Goal: Task Accomplishment & Management: Complete application form

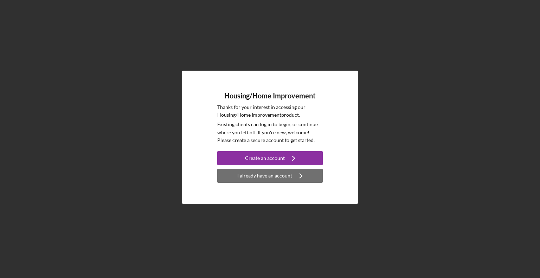
click at [280, 180] on div "I already have an account" at bounding box center [264, 176] width 55 height 14
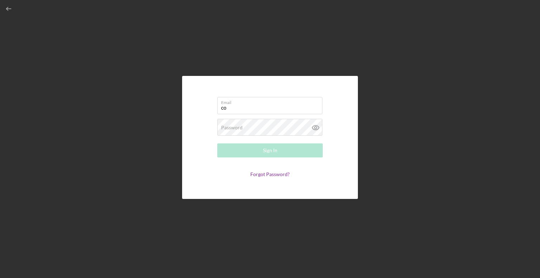
type input "cosbydena@gmail.com"
click at [260, 127] on div "Password Required" at bounding box center [269, 128] width 105 height 18
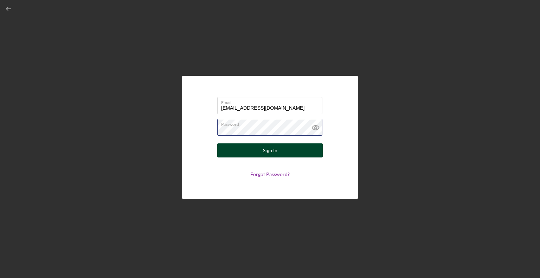
click at [217, 143] on button "Sign In" at bounding box center [269, 150] width 105 height 14
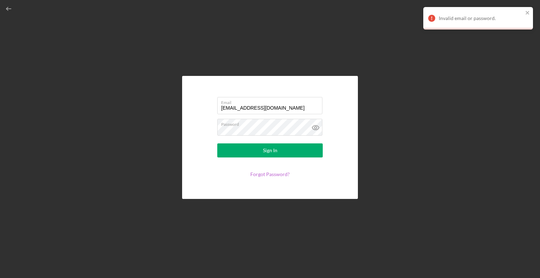
click at [283, 177] on link "Forgot Password?" at bounding box center [269, 174] width 39 height 6
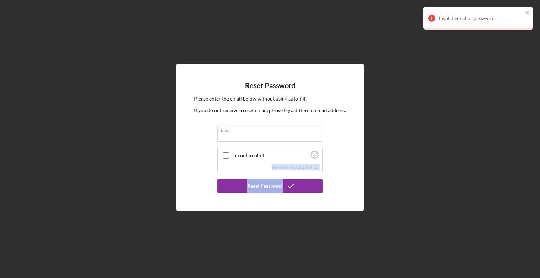
click at [283, 177] on form "Email I'm not a robot Protected by ALTCHA Reset Password" at bounding box center [269, 159] width 105 height 68
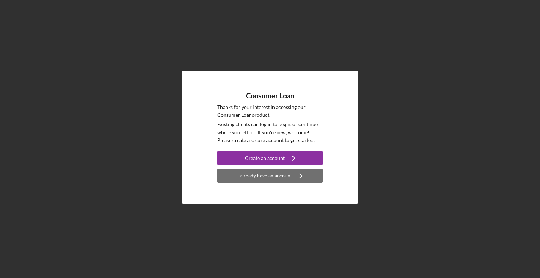
click at [257, 179] on div "I already have an account" at bounding box center [264, 176] width 55 height 14
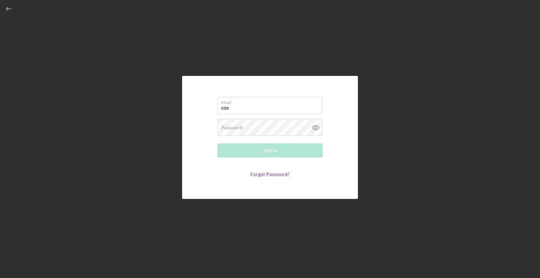
type input "cosbydena@gmail.com"
click at [241, 128] on label "Password" at bounding box center [231, 128] width 21 height 6
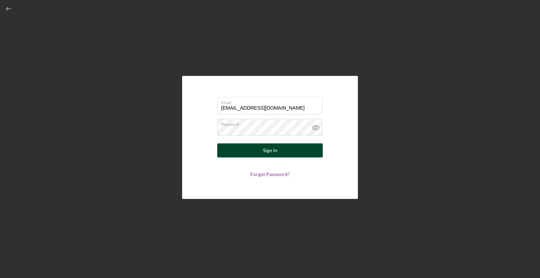
click at [262, 154] on button "Sign In" at bounding box center [269, 150] width 105 height 14
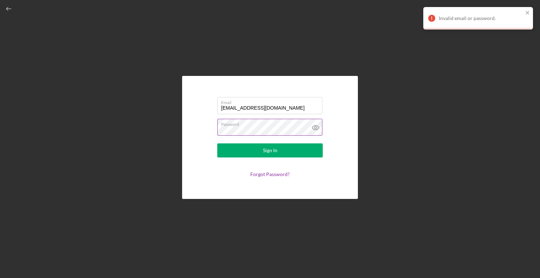
click at [318, 125] on icon at bounding box center [316, 128] width 18 height 18
click at [281, 152] on button "Sign In" at bounding box center [269, 150] width 105 height 14
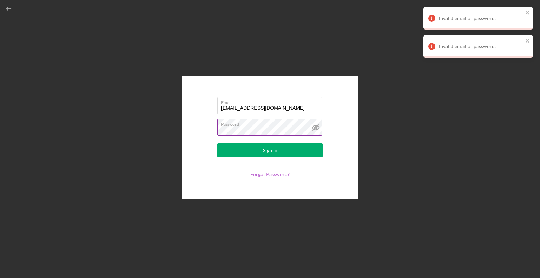
click at [274, 173] on link "Forgot Password?" at bounding box center [269, 174] width 39 height 6
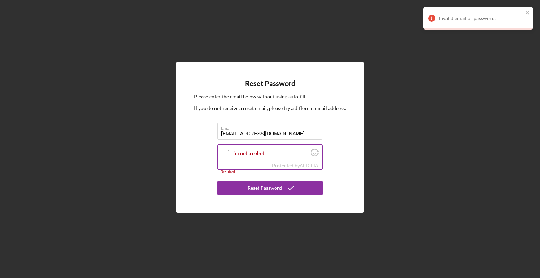
type input "cosbydena@gmail.com"
click at [226, 154] on input "I'm not a robot" at bounding box center [225, 153] width 6 height 6
checkbox input "true"
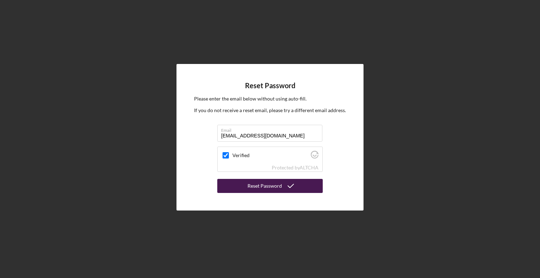
click at [293, 182] on icon "submit" at bounding box center [291, 186] width 18 height 18
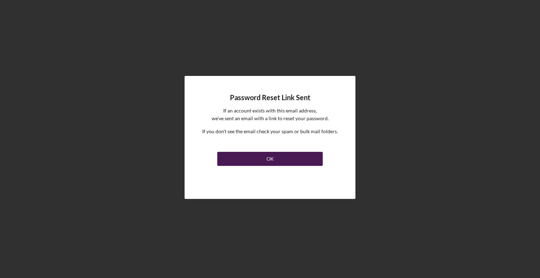
click at [284, 161] on button "OK" at bounding box center [269, 159] width 105 height 14
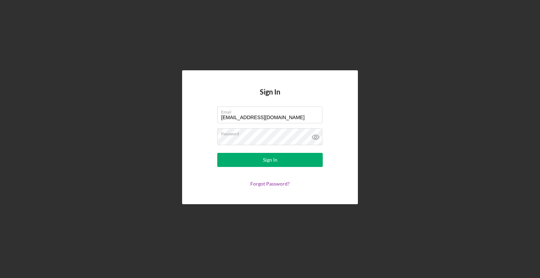
click at [284, 161] on button "Sign In" at bounding box center [269, 160] width 105 height 14
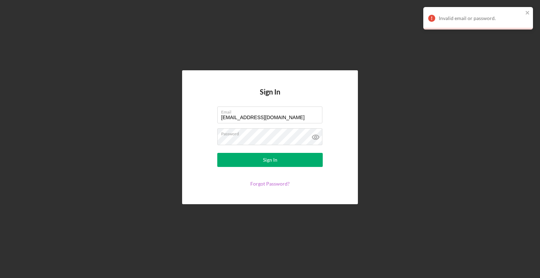
click at [279, 184] on link "Forgot Password?" at bounding box center [269, 184] width 39 height 6
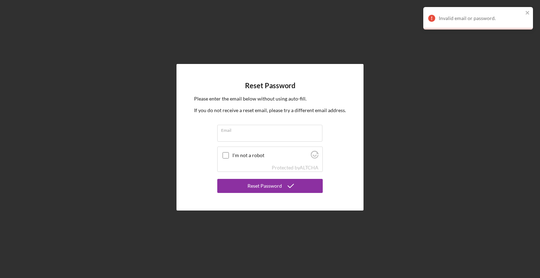
type input "cosbydena@gmail.com"
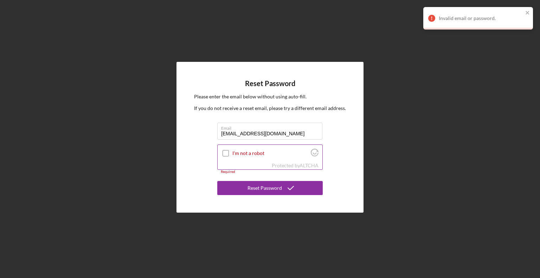
click at [225, 153] on input "I'm not a robot" at bounding box center [225, 153] width 6 height 6
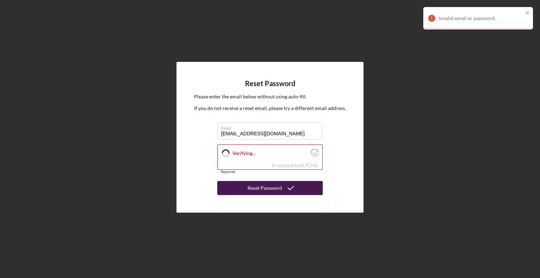
checkbox input "true"
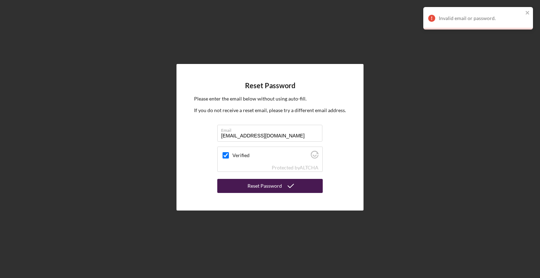
click at [252, 186] on div "Reset Password" at bounding box center [264, 186] width 34 height 14
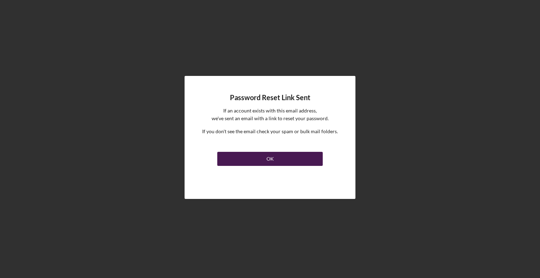
click at [246, 162] on button "OK" at bounding box center [269, 159] width 105 height 14
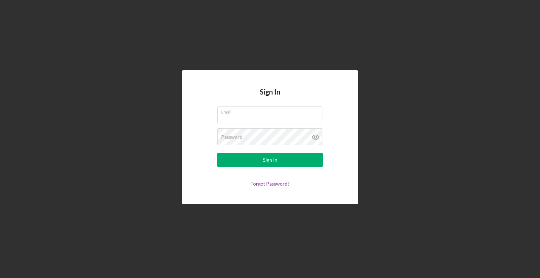
type input "cosbydena@gmail.com"
click at [263, 184] on link "Forgot Password?" at bounding box center [269, 184] width 39 height 6
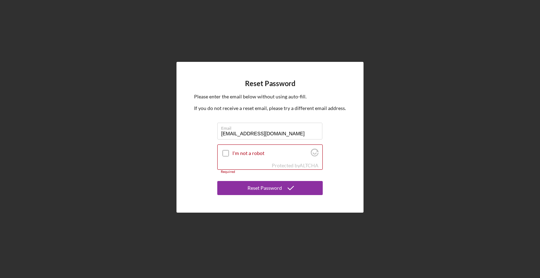
drag, startPoint x: 279, startPoint y: 133, endPoint x: 194, endPoint y: 131, distance: 85.4
click at [194, 131] on div "Reset Password Please enter the email below without using auto-fill. If you do …" at bounding box center [269, 137] width 187 height 150
type input "denacosby777@gmail.com"
click at [226, 153] on input "I'm not a robot" at bounding box center [225, 153] width 6 height 6
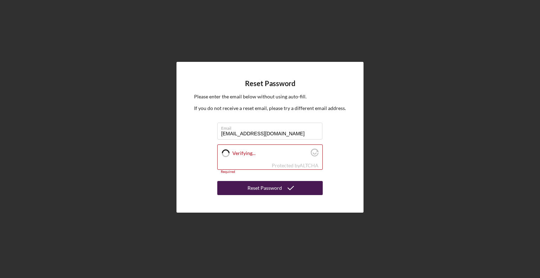
checkbox input "true"
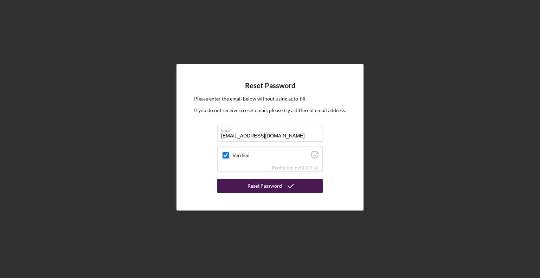
click at [263, 185] on div "Reset Password" at bounding box center [264, 186] width 34 height 14
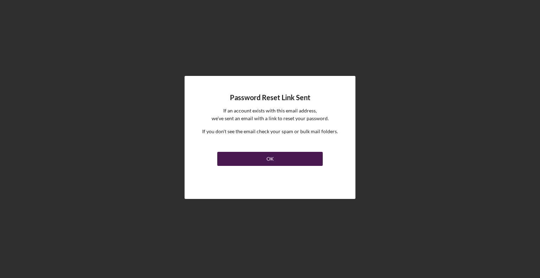
click at [263, 160] on button "OK" at bounding box center [269, 159] width 105 height 14
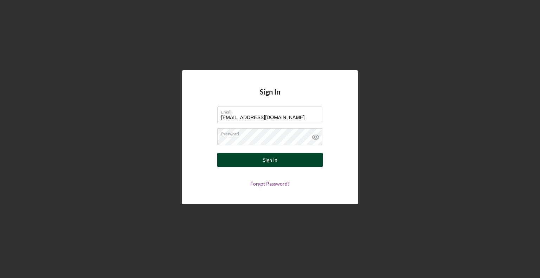
click at [293, 161] on button "Sign In" at bounding box center [269, 160] width 105 height 14
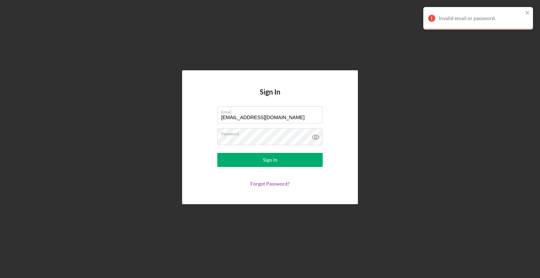
drag, startPoint x: 247, startPoint y: 146, endPoint x: 201, endPoint y: 150, distance: 46.6
click at [201, 150] on form "Email cosbydena@gmail.com Password Sign In Forgot Password?" at bounding box center [270, 146] width 141 height 80
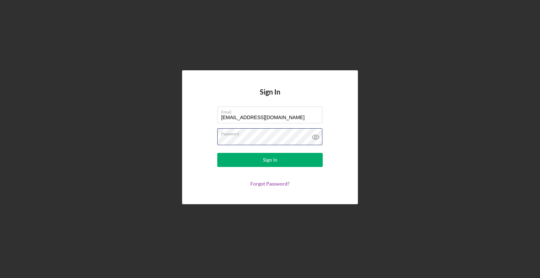
click at [217, 153] on button "Sign In" at bounding box center [269, 160] width 105 height 14
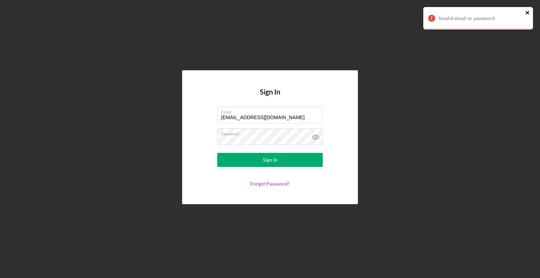
click at [529, 12] on icon "close" at bounding box center [527, 13] width 5 height 6
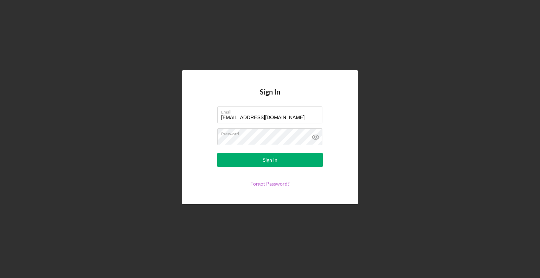
click at [276, 181] on link "Forgot Password?" at bounding box center [269, 184] width 39 height 6
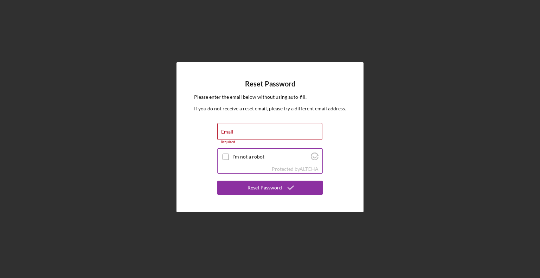
click at [222, 154] on input "I'm not a robot" at bounding box center [225, 157] width 6 height 6
checkbox input "true"
click at [229, 132] on label "Email" at bounding box center [227, 132] width 12 height 6
click at [229, 132] on input "Email" at bounding box center [269, 131] width 105 height 17
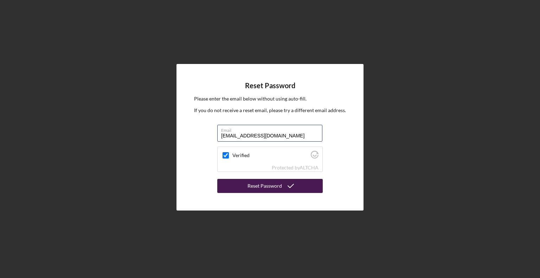
type input "cosbydena@gmail.com"
click at [256, 188] on div "Reset Password" at bounding box center [264, 186] width 34 height 14
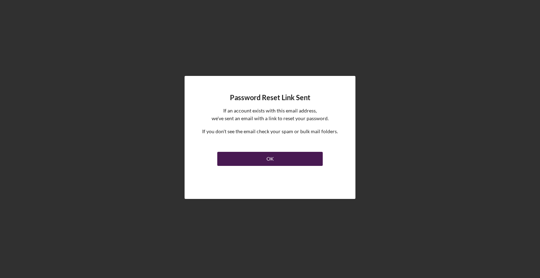
click at [257, 155] on button "OK" at bounding box center [269, 159] width 105 height 14
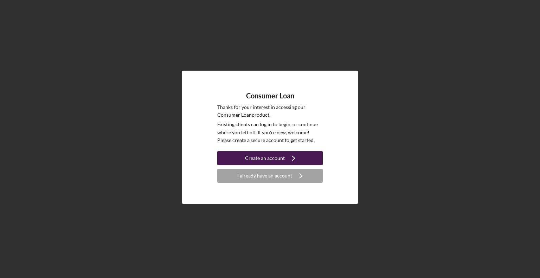
click at [289, 158] on icon "Icon/Navigate" at bounding box center [294, 158] width 18 height 18
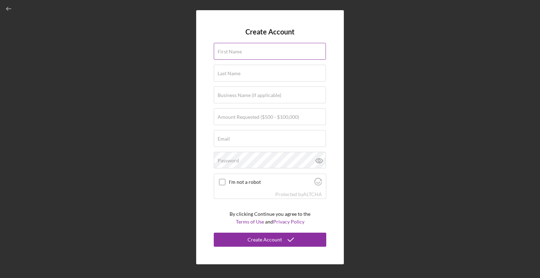
click at [224, 52] on label "First Name" at bounding box center [230, 52] width 24 height 6
click at [224, 52] on input "First Name" at bounding box center [270, 51] width 112 height 17
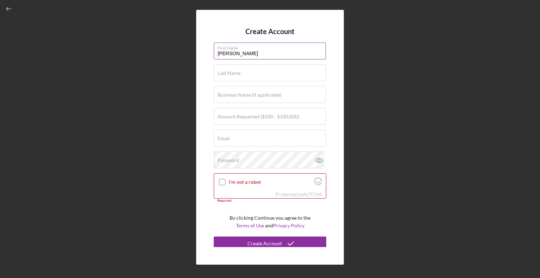
type input "Dena"
type input "Cosby"
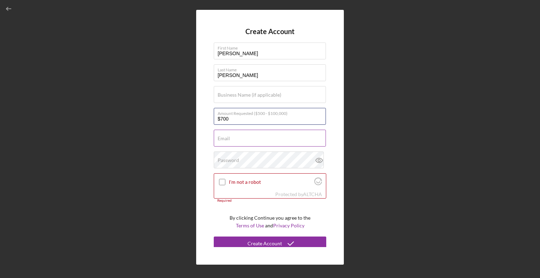
type input "$700"
click at [226, 138] on label "Email" at bounding box center [224, 139] width 12 height 6
click at [226, 138] on input "Email" at bounding box center [270, 138] width 112 height 17
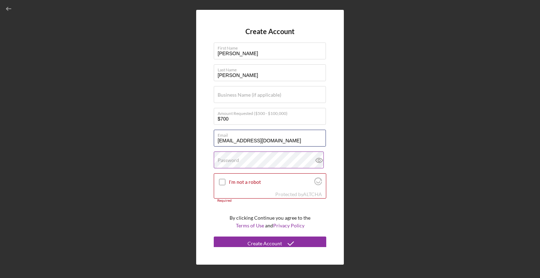
type input "denacosby777@gmail.com"
click at [226, 160] on label "Password" at bounding box center [228, 160] width 21 height 6
click at [221, 182] on input "I'm not a robot" at bounding box center [222, 182] width 6 height 6
checkbox input "true"
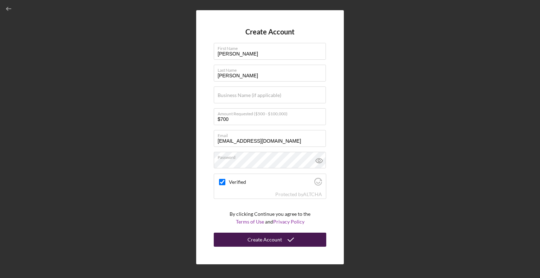
click at [260, 236] on div "Create Account" at bounding box center [264, 240] width 34 height 14
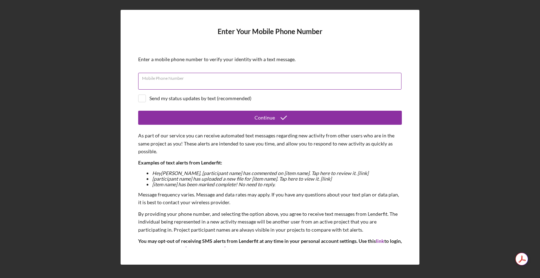
click at [162, 75] on div "Mobile Phone Number" at bounding box center [270, 82] width 264 height 18
type input "(580) 382-1999"
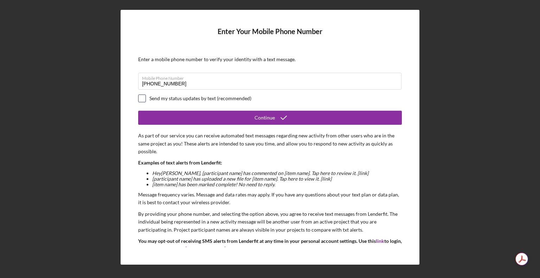
click at [142, 100] on input "checkbox" at bounding box center [141, 98] width 7 height 7
checkbox input "true"
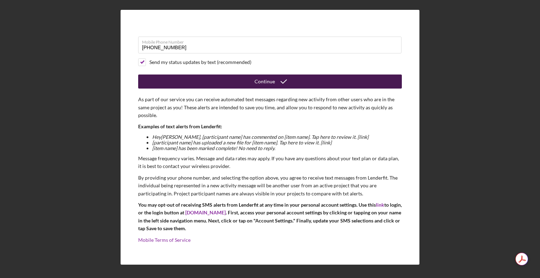
click at [280, 79] on icon "submit" at bounding box center [284, 82] width 18 height 18
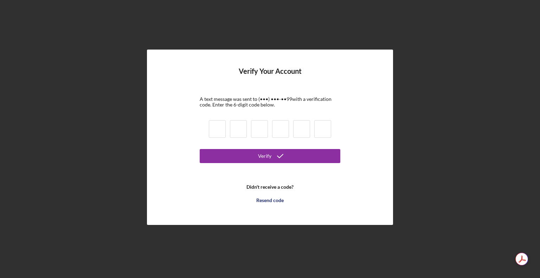
click at [212, 128] on input at bounding box center [217, 129] width 17 height 18
type input "6"
type input "0"
type input "3"
type input "0"
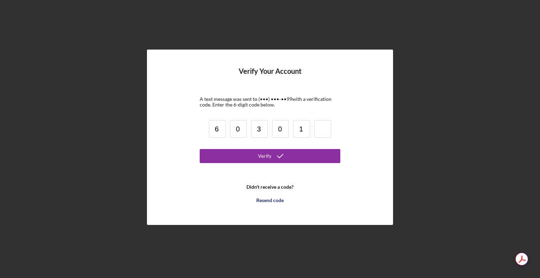
type input "1"
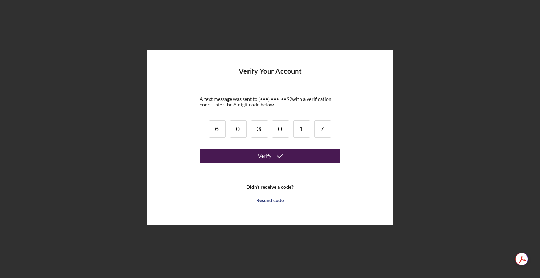
type input "7"
click at [261, 156] on div "Verify" at bounding box center [264, 156] width 13 height 14
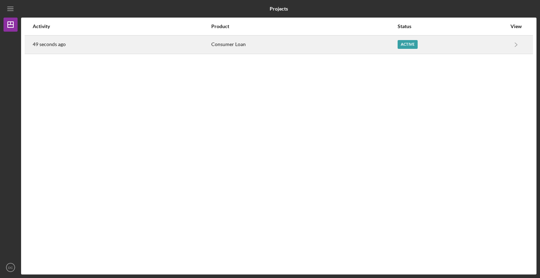
click at [412, 41] on div "Active" at bounding box center [407, 44] width 20 height 9
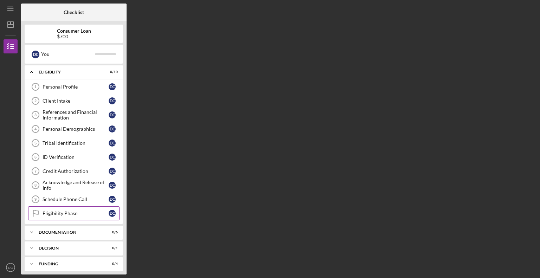
click at [70, 211] on div "Eligibility Phase" at bounding box center [76, 214] width 66 height 6
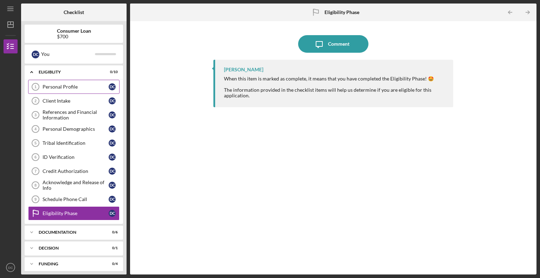
click at [87, 86] on div "Personal Profile" at bounding box center [76, 87] width 66 height 6
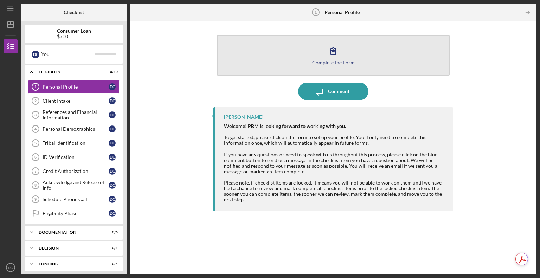
click at [344, 49] on button "Complete the Form Form" at bounding box center [333, 55] width 233 height 40
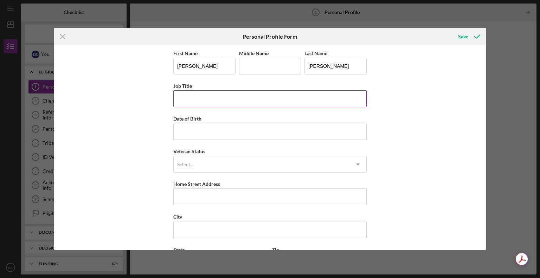
click at [193, 95] on input "Job Title" at bounding box center [269, 98] width 193 height 17
type input "Communications Manager at Pawnee Nation of Oklahoma"
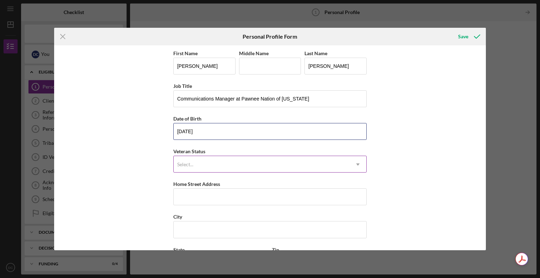
type input "05/09/1979"
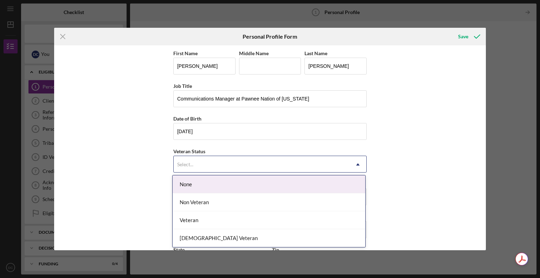
click at [217, 163] on div "Select..." at bounding box center [262, 164] width 176 height 16
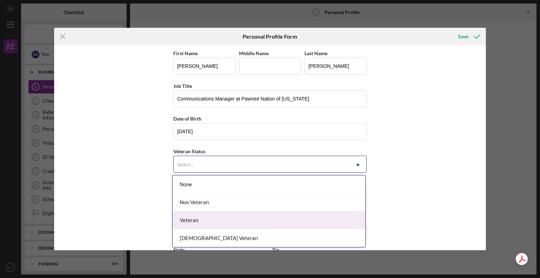
click at [219, 221] on div "Veteran" at bounding box center [269, 220] width 193 height 18
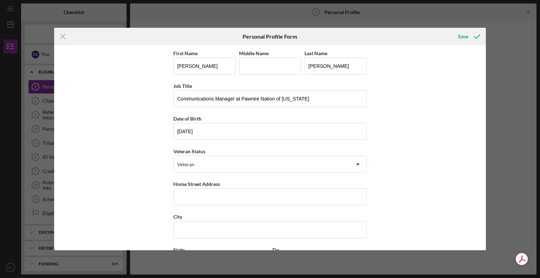
scroll to position [38, 0]
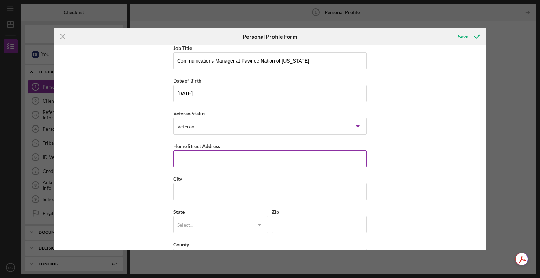
click at [231, 160] on input "Home Street Address" at bounding box center [269, 158] width 193 height 17
type input "909 N Farrell Ave"
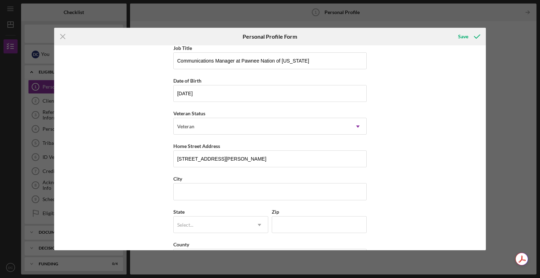
type input "Marie"
type input "Pawhuska"
type input "OK"
type input "74056"
type input "United States"
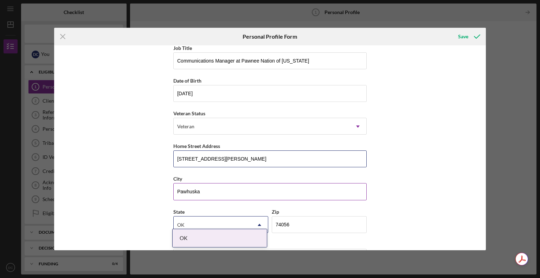
scroll to position [45, 0]
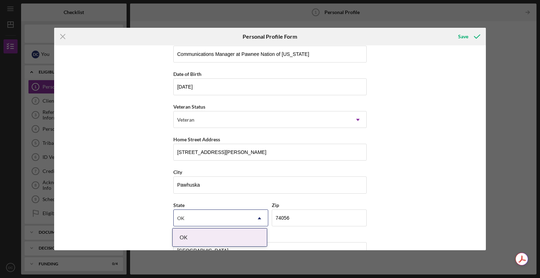
click at [195, 238] on div "OK" at bounding box center [220, 237] width 94 height 18
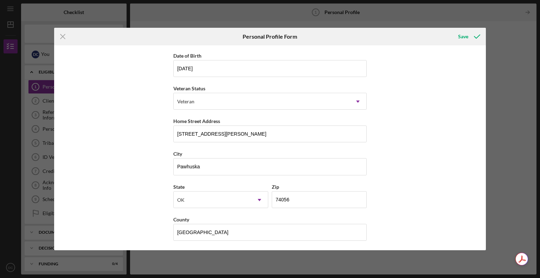
scroll to position [0, 0]
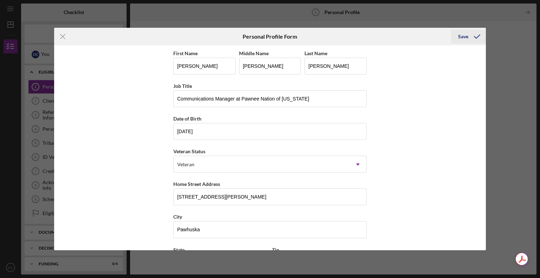
click at [465, 39] on div "Save" at bounding box center [463, 37] width 10 height 14
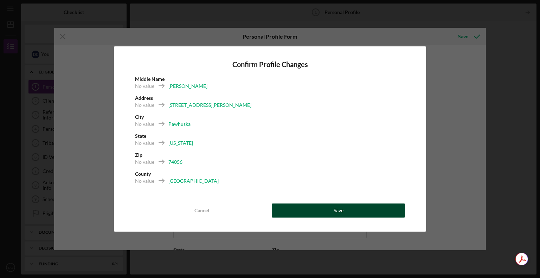
click at [334, 208] on div "Save" at bounding box center [339, 210] width 10 height 14
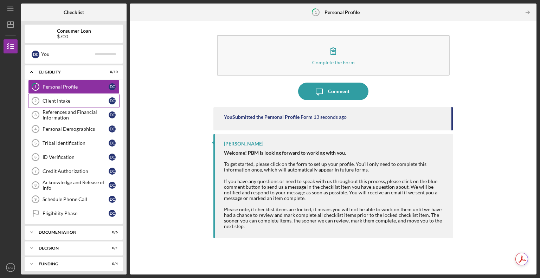
click at [77, 99] on div "Client Intake" at bounding box center [76, 101] width 66 height 6
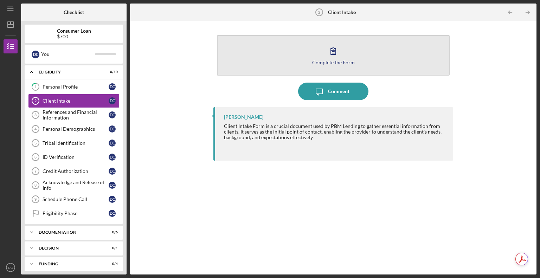
click at [320, 55] on button "Complete the Form Form" at bounding box center [333, 55] width 233 height 40
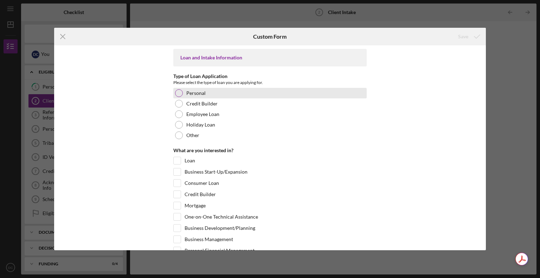
click at [176, 96] on div at bounding box center [179, 93] width 8 height 8
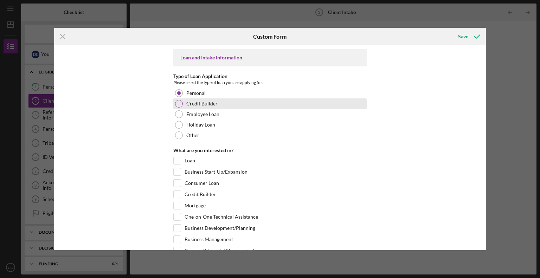
click at [177, 102] on div at bounding box center [179, 104] width 8 height 8
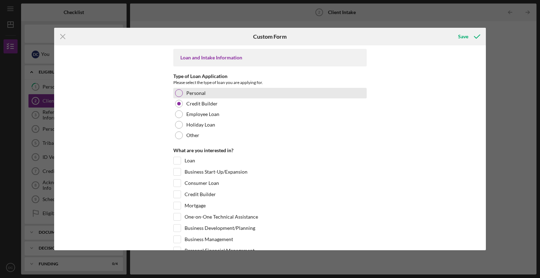
click at [179, 93] on div at bounding box center [179, 93] width 8 height 8
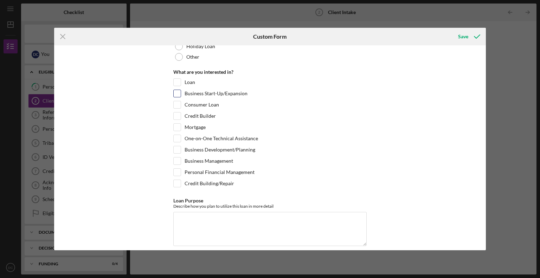
scroll to position [79, 0]
click at [174, 82] on input "Loan" at bounding box center [177, 81] width 7 height 7
checkbox input "true"
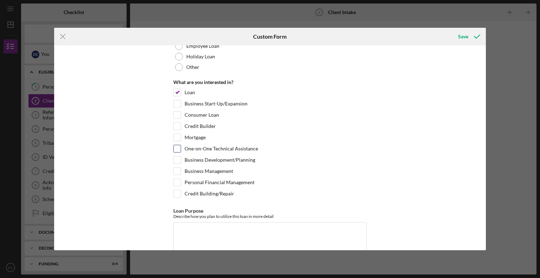
scroll to position [68, 0]
click at [176, 192] on input "Credit Building/Repair" at bounding box center [177, 193] width 7 height 7
checkbox input "true"
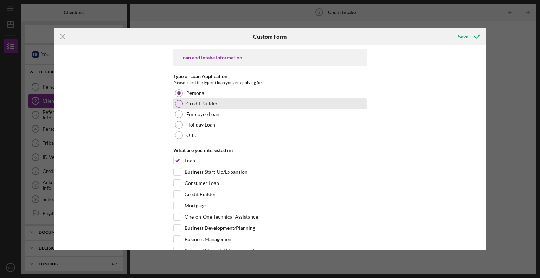
click at [179, 104] on div at bounding box center [179, 104] width 8 height 8
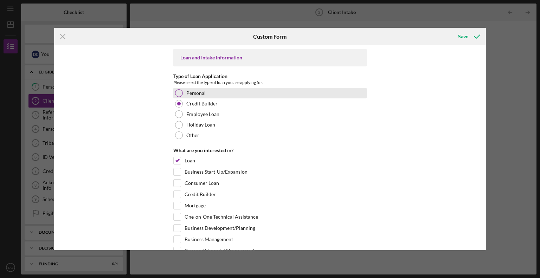
click at [178, 91] on div at bounding box center [179, 93] width 8 height 8
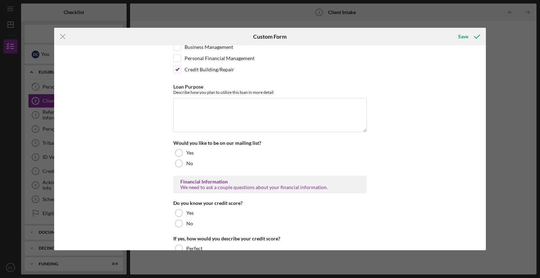
scroll to position [195, 0]
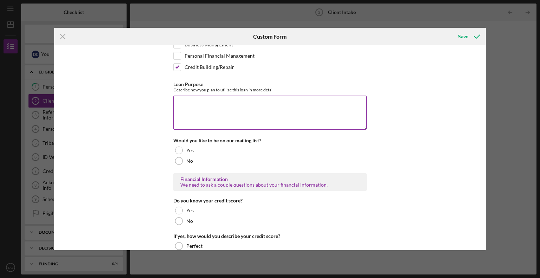
click at [248, 102] on textarea "Loan Purpose" at bounding box center [269, 113] width 193 height 34
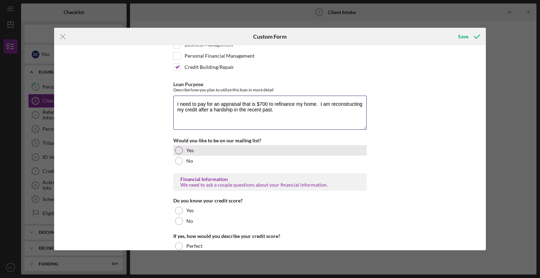
type textarea "I need to pay for an appraisal that is $700 to refinance my home. I am reconstr…"
click at [177, 147] on div at bounding box center [179, 151] width 8 height 8
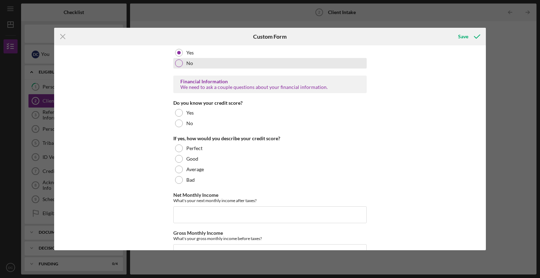
scroll to position [293, 0]
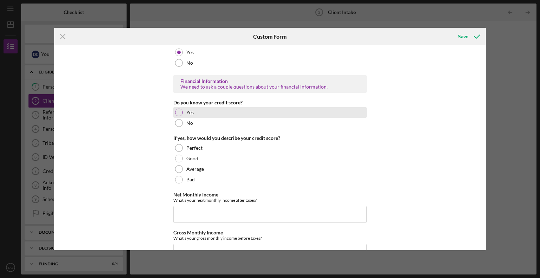
click at [175, 109] on div at bounding box center [179, 113] width 8 height 8
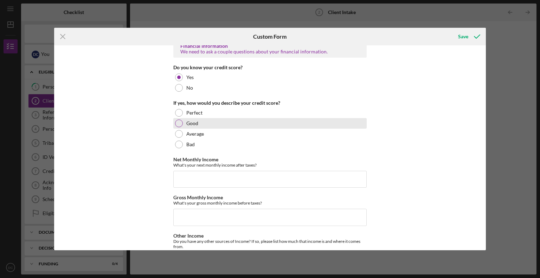
scroll to position [329, 0]
click at [178, 119] on div at bounding box center [179, 122] width 8 height 8
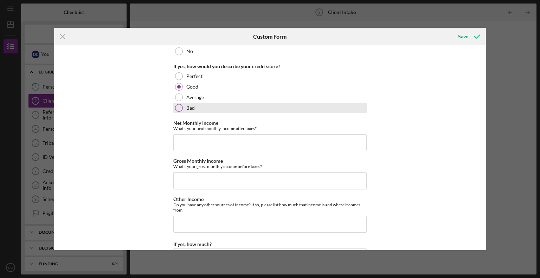
scroll to position [365, 0]
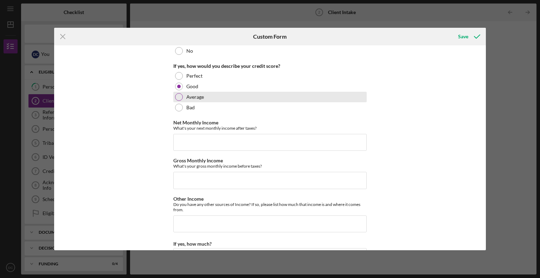
click at [176, 92] on div "Average" at bounding box center [269, 97] width 193 height 11
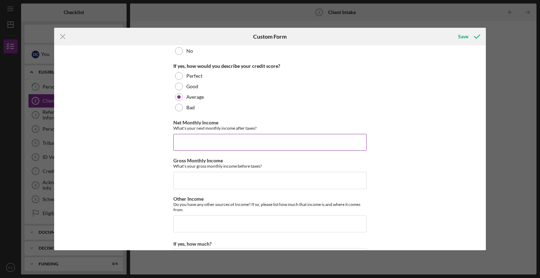
click at [203, 136] on input "Net Monthly Income" at bounding box center [269, 142] width 193 height 17
type input "$3"
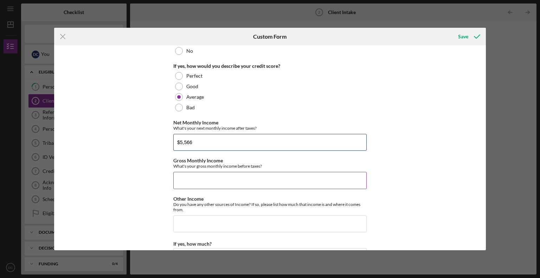
type input "$5,566"
click at [196, 177] on input "Gross Monthly Income" at bounding box center [269, 180] width 193 height 17
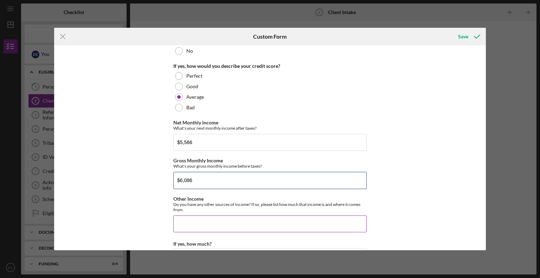
type input "$6,086"
click at [230, 224] on input "Other Income" at bounding box center [269, 223] width 193 height 17
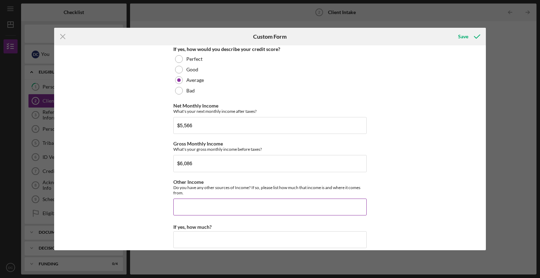
scroll to position [381, 0]
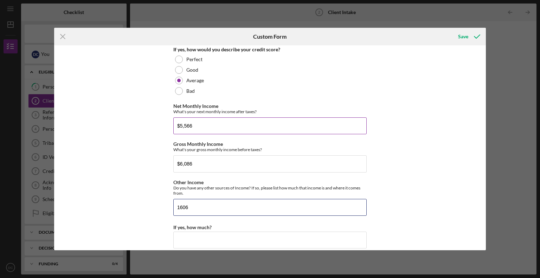
type input "1606"
click at [198, 125] on input "$5,566" at bounding box center [269, 125] width 193 height 17
type input "$5"
type input "$3,960"
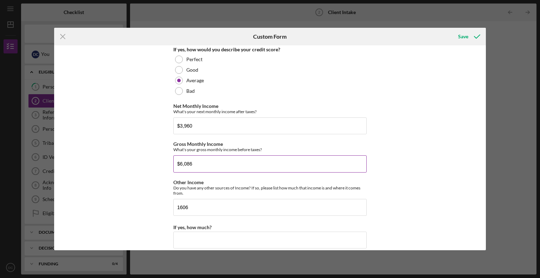
click at [209, 161] on input "$6,086" at bounding box center [269, 163] width 193 height 17
type input "$6"
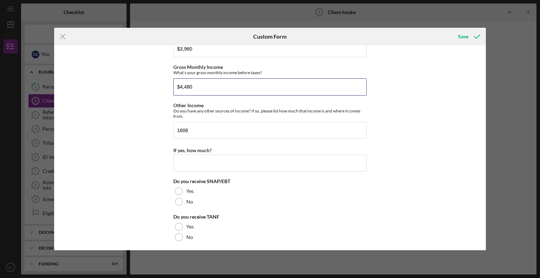
scroll to position [459, 0]
type input "$4,480"
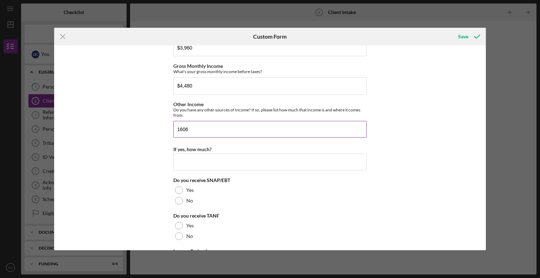
click at [244, 123] on input "1606" at bounding box center [269, 129] width 193 height 17
type input "1"
type input "Veterans Disability $1,606.00 a month"
click at [226, 158] on input "If yes, how much?" at bounding box center [269, 162] width 193 height 17
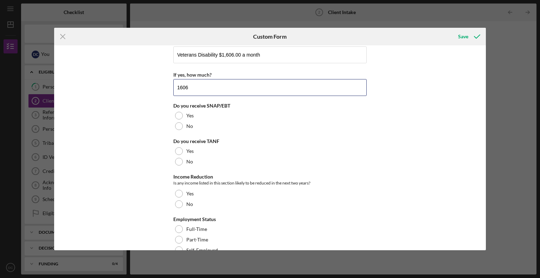
scroll to position [534, 0]
type input "1606"
click at [178, 125] on div at bounding box center [179, 126] width 8 height 8
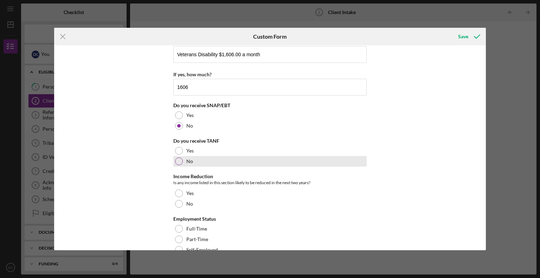
click at [179, 160] on div at bounding box center [179, 161] width 8 height 8
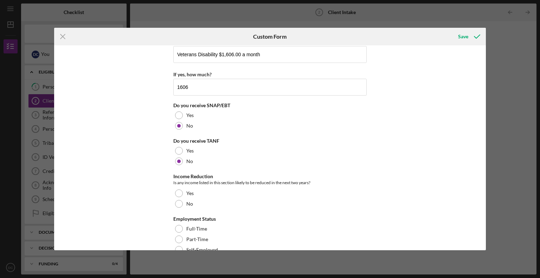
scroll to position [594, 0]
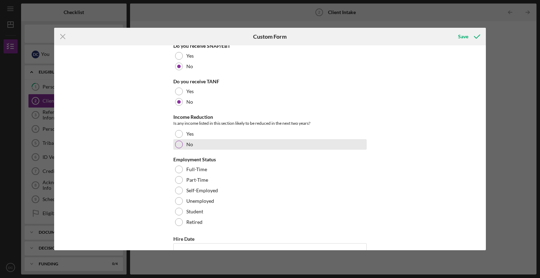
click at [177, 141] on div at bounding box center [179, 145] width 8 height 8
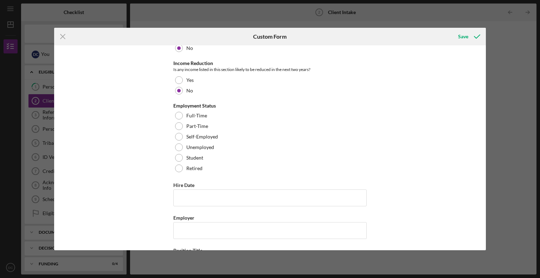
scroll to position [649, 0]
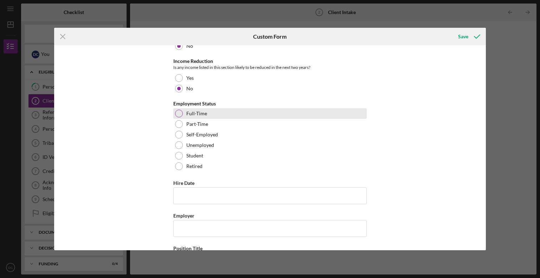
click at [178, 111] on div at bounding box center [179, 114] width 8 height 8
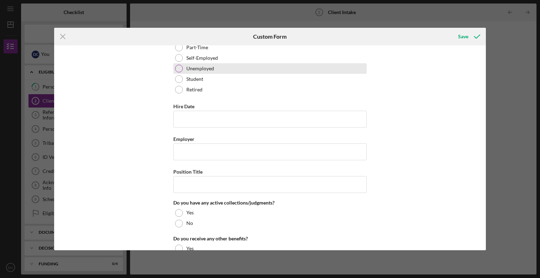
scroll to position [738, 0]
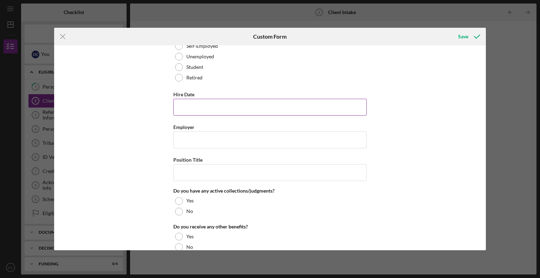
click at [198, 103] on input "Hire Date" at bounding box center [269, 107] width 193 height 17
type input "September 2024"
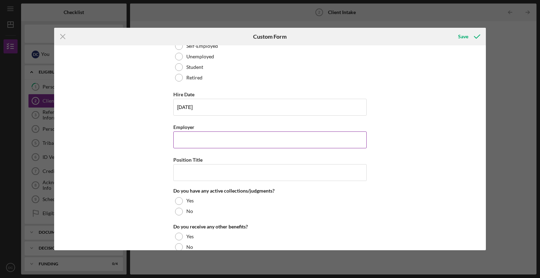
click at [224, 140] on input "Employer" at bounding box center [269, 139] width 193 height 17
type input "Pawnee Nation"
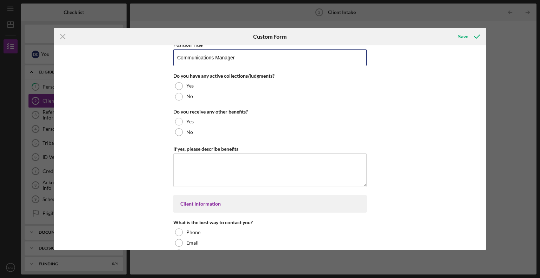
scroll to position [854, 0]
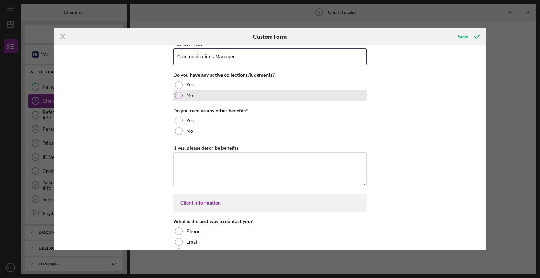
type input "Communications Manager"
click at [179, 92] on div at bounding box center [179, 96] width 8 height 8
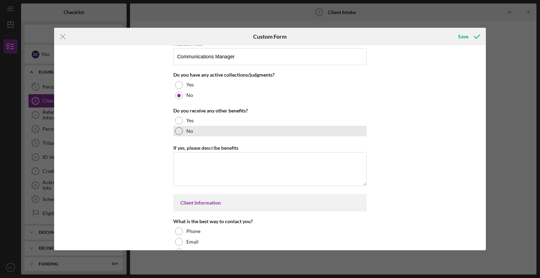
click at [176, 128] on div at bounding box center [179, 131] width 8 height 8
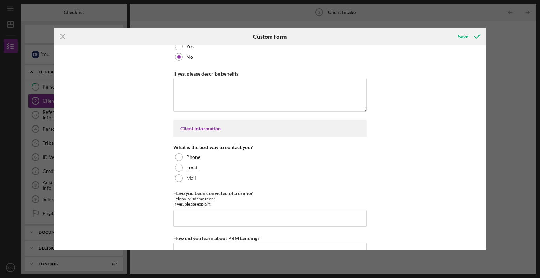
scroll to position [971, 0]
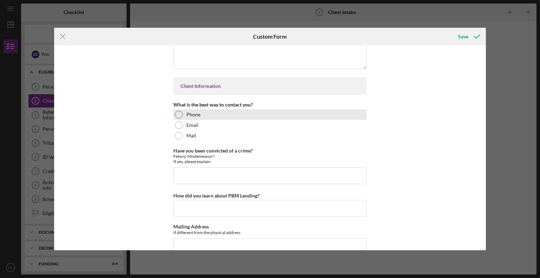
click at [179, 111] on div at bounding box center [179, 115] width 8 height 8
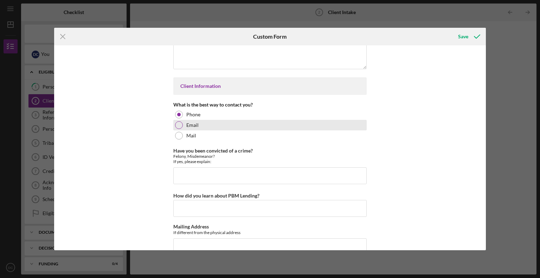
click at [177, 121] on div at bounding box center [179, 125] width 8 height 8
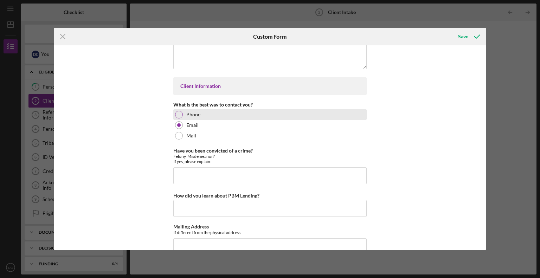
click at [176, 111] on div at bounding box center [179, 115] width 8 height 8
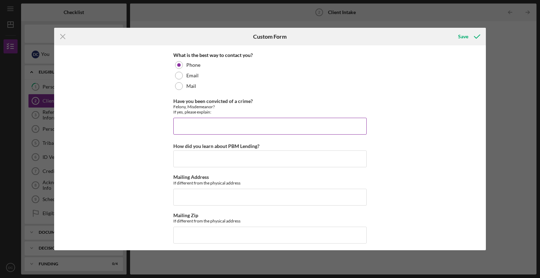
click at [290, 124] on input "Have you been convicted of a crime?" at bounding box center [269, 126] width 193 height 17
type input "No"
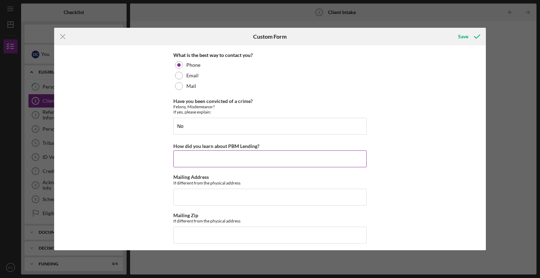
click at [232, 158] on input "How did you learn about PBM Lending?" at bounding box center [269, 158] width 193 height 17
type input "colleagues"
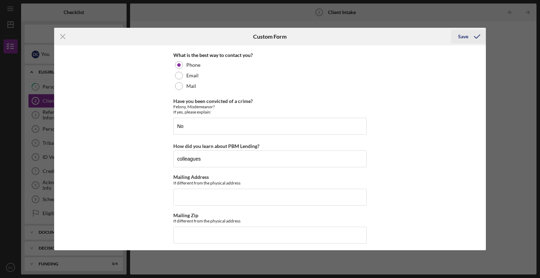
click at [460, 35] on div "Save" at bounding box center [463, 37] width 10 height 14
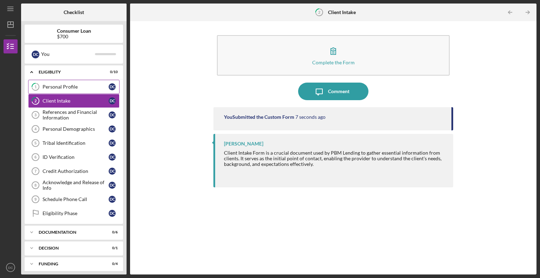
click at [66, 87] on div "Personal Profile" at bounding box center [76, 87] width 66 height 6
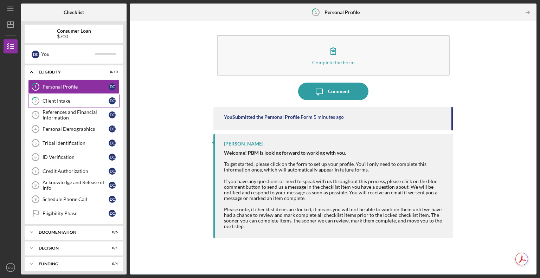
click at [67, 97] on link "2 Client Intake D C" at bounding box center [73, 101] width 91 height 14
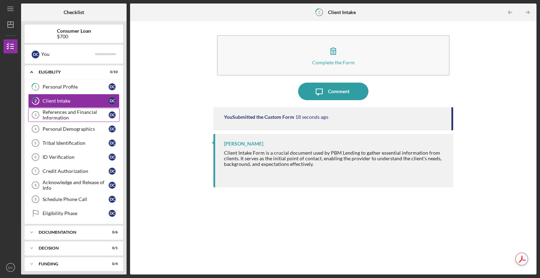
click at [72, 116] on div "References and Financial Information" at bounding box center [76, 114] width 66 height 11
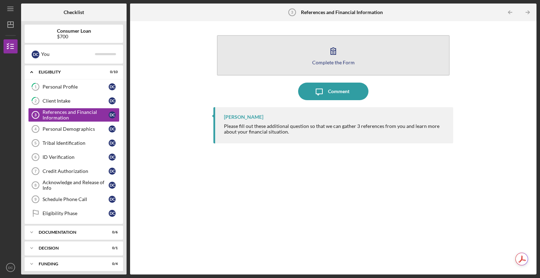
click at [338, 49] on icon "button" at bounding box center [333, 51] width 18 height 18
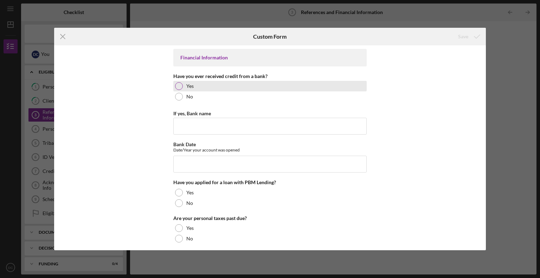
click at [176, 85] on div at bounding box center [179, 86] width 8 height 8
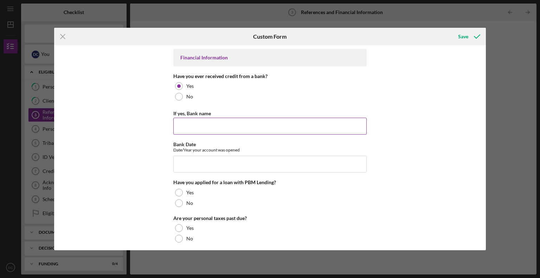
click at [188, 126] on input "If yes, Bank name" at bounding box center [269, 126] width 193 height 17
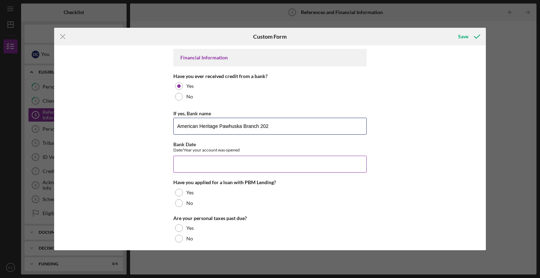
type input "American Heritage Pawhuska Branch 202"
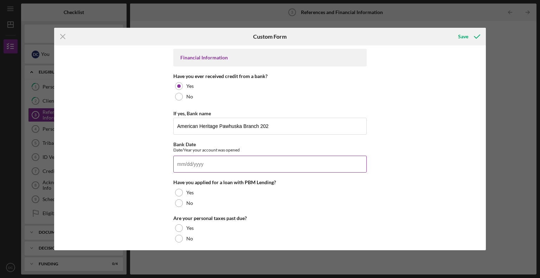
click at [184, 166] on input "Bank Date" at bounding box center [269, 164] width 193 height 17
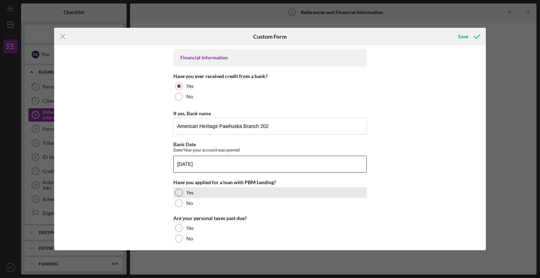
type input "05/20/2020"
click at [177, 189] on div at bounding box center [179, 193] width 8 height 8
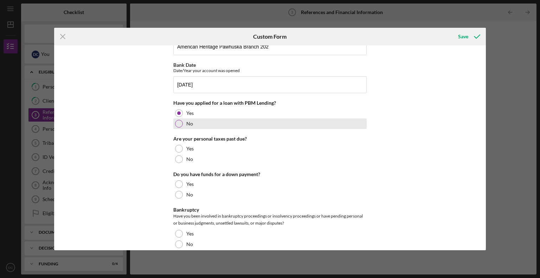
scroll to position [90, 0]
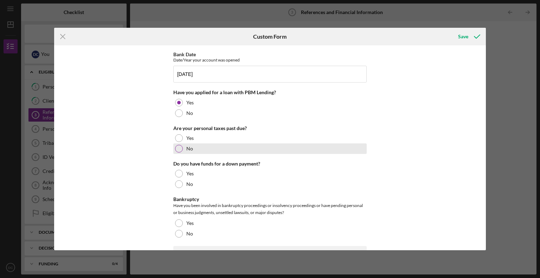
click at [175, 148] on div at bounding box center [179, 149] width 8 height 8
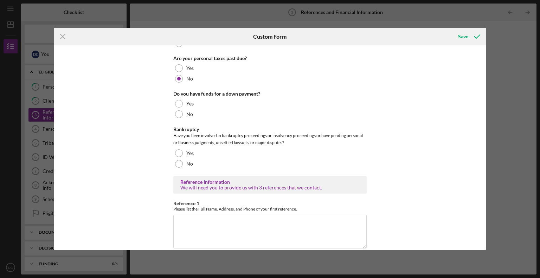
scroll to position [160, 0]
click at [176, 101] on div at bounding box center [179, 103] width 8 height 8
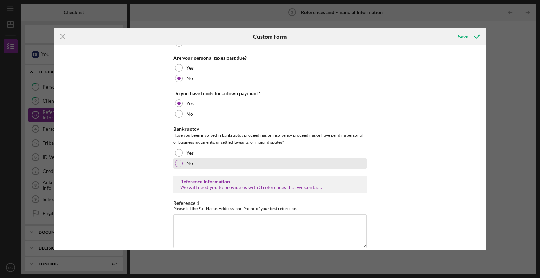
click at [175, 162] on div at bounding box center [179, 164] width 8 height 8
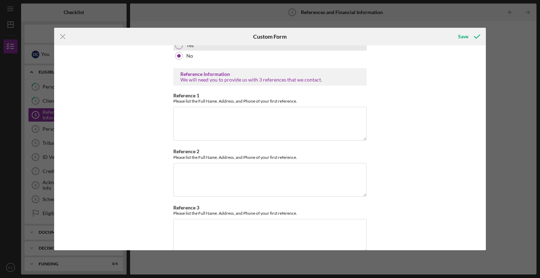
scroll to position [268, 0]
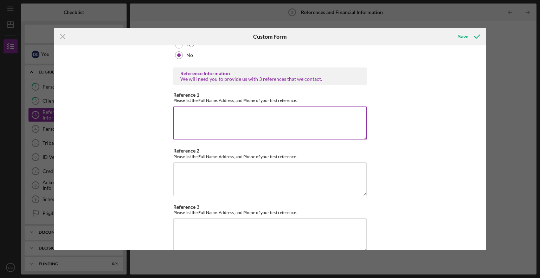
click at [244, 116] on textarea "Reference 1" at bounding box center [269, 123] width 193 height 34
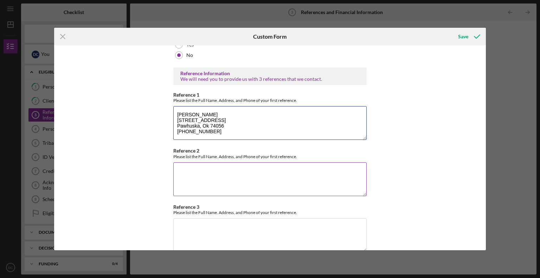
type textarea "Anna Trumbly 682 Grandview Ave. Pawhuska, Ok 74056 918-706-4387"
click at [206, 172] on textarea "Reference 2" at bounding box center [269, 179] width 193 height 34
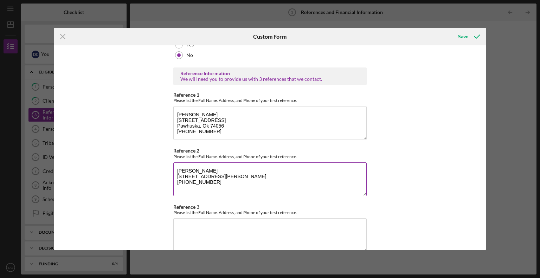
scroll to position [280, 0]
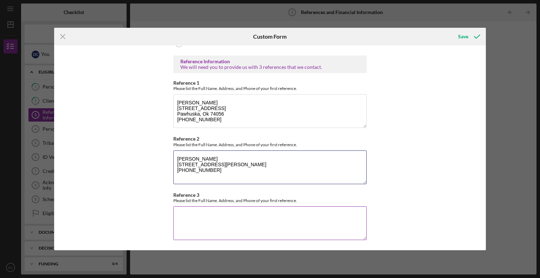
type textarea "Brian Kimrey 910 Farrell Pawhuska, OK 74056 580-576-0159"
click at [185, 218] on textarea "Reference 3" at bounding box center [269, 223] width 193 height 34
type textarea "J"
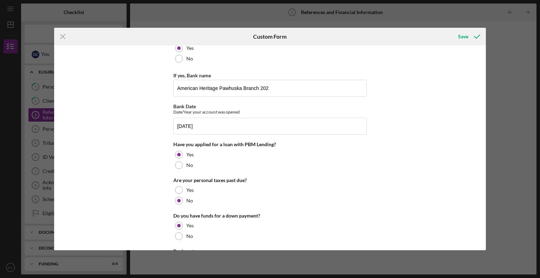
scroll to position [0, 0]
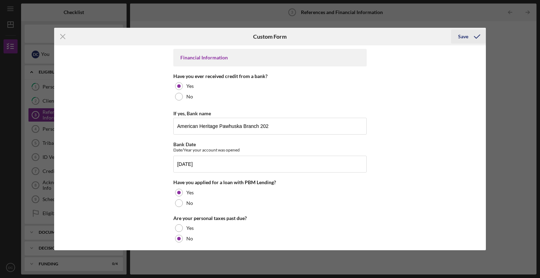
type textarea "Louise Stevens Pawnee, Ok 74058 918-873-1420"
click at [460, 31] on div "Save" at bounding box center [463, 37] width 10 height 14
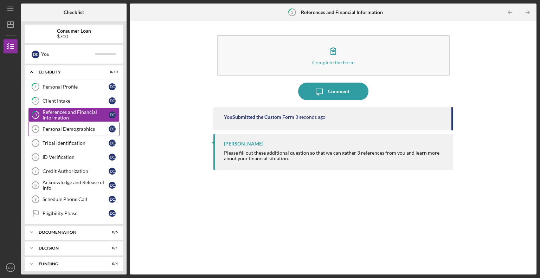
click at [74, 133] on link "Personal Demographics 4 Personal Demographics D C" at bounding box center [73, 129] width 91 height 14
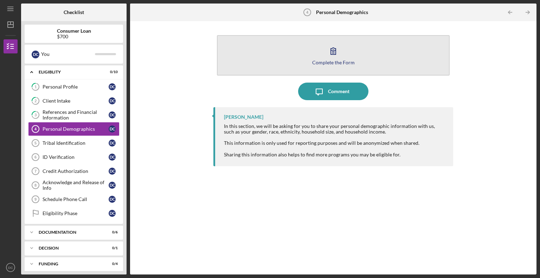
click at [324, 48] on button "Complete the Form Form" at bounding box center [333, 55] width 233 height 40
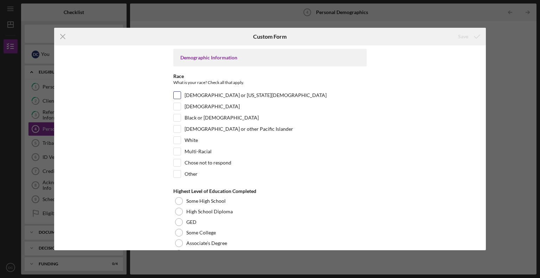
click at [179, 94] on input "American Indian or Alaska Native" at bounding box center [177, 95] width 7 height 7
checkbox input "true"
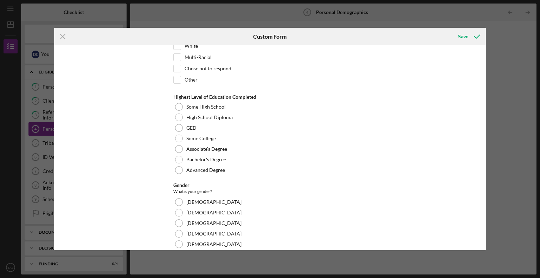
scroll to position [95, 0]
click at [176, 157] on div at bounding box center [179, 159] width 8 height 8
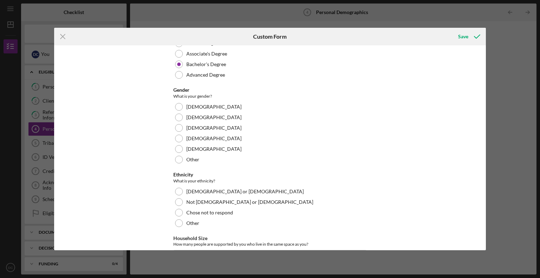
scroll to position [190, 0]
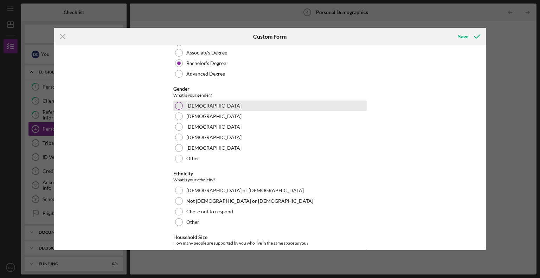
click at [178, 103] on div at bounding box center [179, 106] width 8 height 8
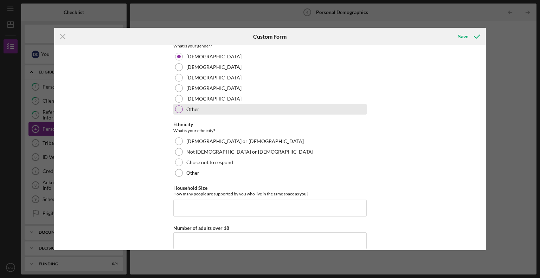
scroll to position [286, 0]
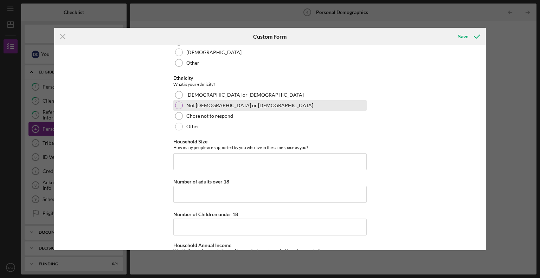
click at [177, 104] on div at bounding box center [179, 106] width 8 height 8
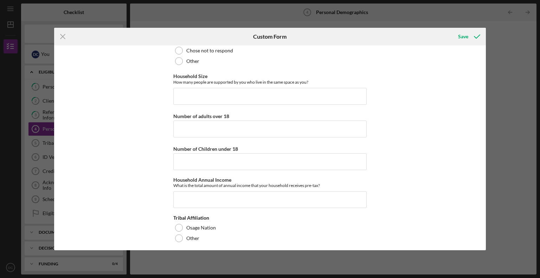
scroll to position [352, 0]
click at [255, 93] on input "Household Size" at bounding box center [269, 95] width 193 height 17
type input "5"
click at [211, 129] on input "Number of adults over 18" at bounding box center [269, 128] width 193 height 17
type input "1"
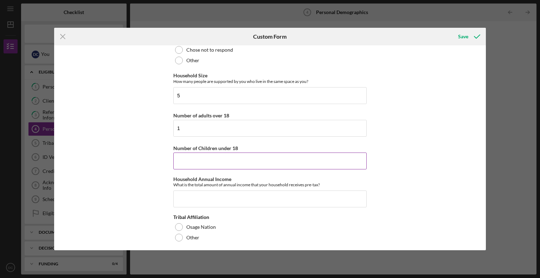
click at [261, 155] on input "Number of Children under 18" at bounding box center [269, 161] width 193 height 17
type input "4"
click at [233, 195] on input "Household Annual Income" at bounding box center [269, 198] width 193 height 17
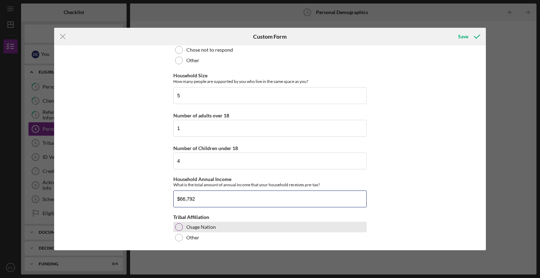
type input "$66,792"
click at [177, 226] on div at bounding box center [179, 227] width 8 height 8
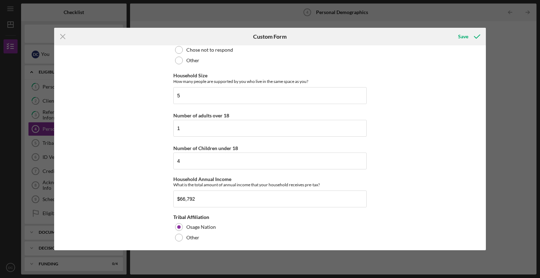
scroll to position [354, 0]
click at [462, 37] on div "Save" at bounding box center [463, 37] width 10 height 14
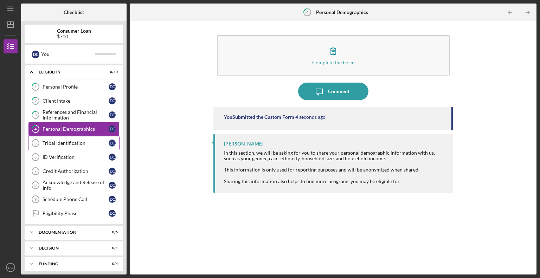
click at [72, 143] on div "Tribal Identification" at bounding box center [76, 143] width 66 height 6
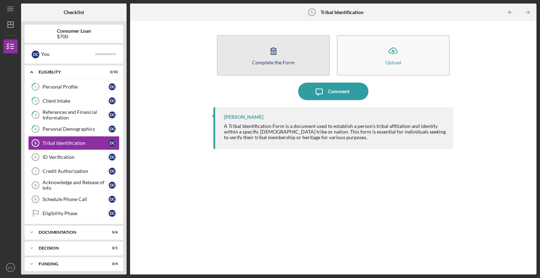
click at [271, 60] on div "Complete the Form" at bounding box center [273, 62] width 43 height 5
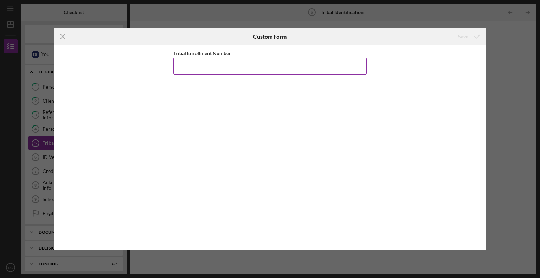
click at [234, 66] on input "Tribal Enrollment Number" at bounding box center [269, 66] width 193 height 17
type input "008988"
click at [459, 36] on div "Save" at bounding box center [463, 37] width 10 height 14
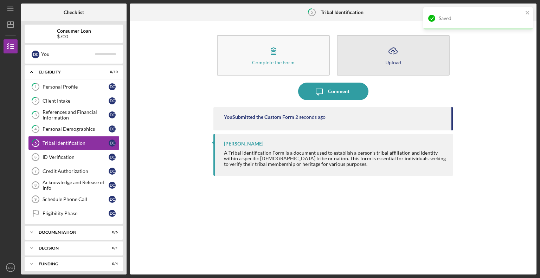
click at [397, 51] on icon "Icon/Upload" at bounding box center [393, 51] width 18 height 18
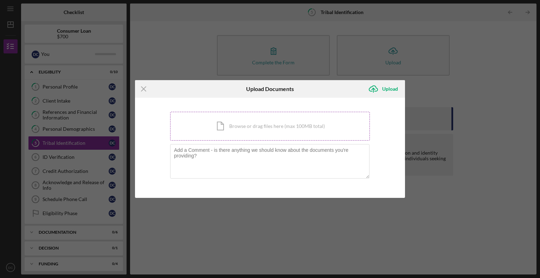
click at [303, 122] on div "Icon/Document Browse or drag files here (max 100MB total) Tap to choose files o…" at bounding box center [270, 126] width 200 height 29
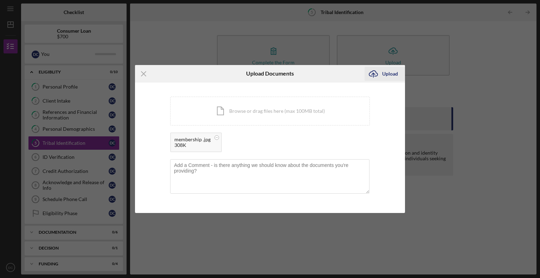
click at [381, 73] on icon "Icon/Upload" at bounding box center [373, 74] width 18 height 18
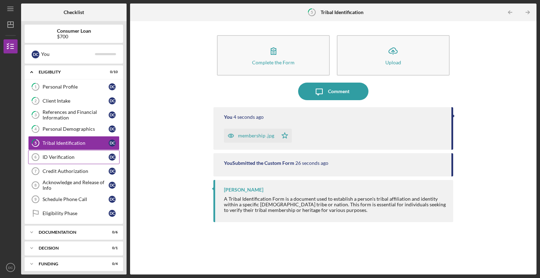
click at [72, 157] on div "ID Verification" at bounding box center [76, 157] width 66 height 6
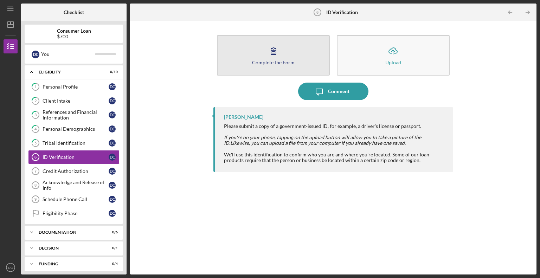
click at [281, 57] on icon "button" at bounding box center [274, 51] width 18 height 18
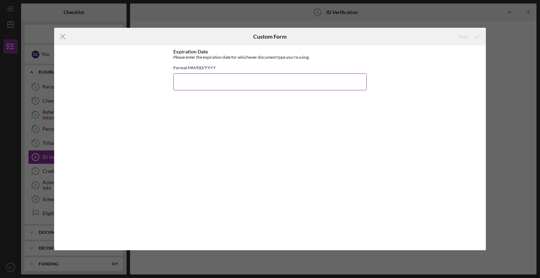
click at [229, 86] on input "Expiration Date" at bounding box center [269, 81] width 193 height 17
type input "09/30/2025"
click at [461, 37] on div "Save" at bounding box center [463, 37] width 10 height 14
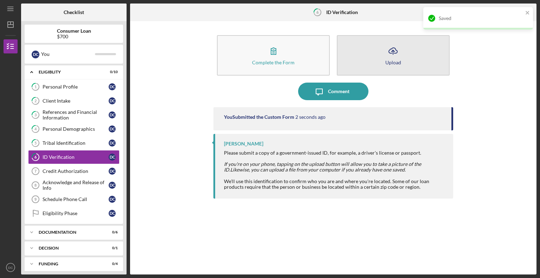
click at [390, 56] on icon "Icon/Upload" at bounding box center [393, 51] width 18 height 18
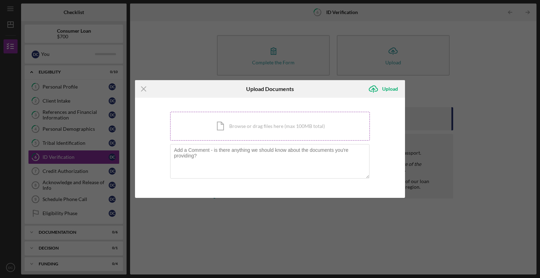
click at [268, 127] on div "Icon/Document Browse or drag files here (max 100MB total) Tap to choose files o…" at bounding box center [270, 126] width 200 height 29
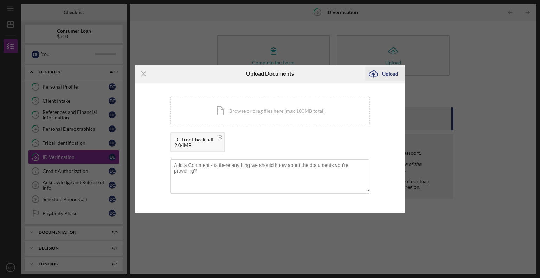
click at [389, 76] on div "Upload" at bounding box center [390, 74] width 16 height 14
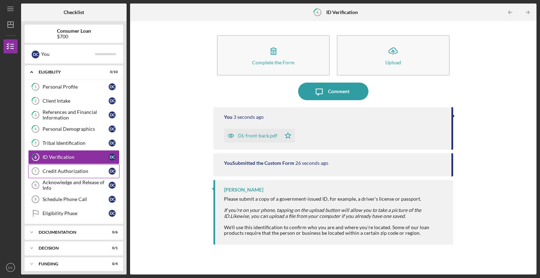
click at [72, 168] on div "Credit Authorization" at bounding box center [76, 171] width 66 height 6
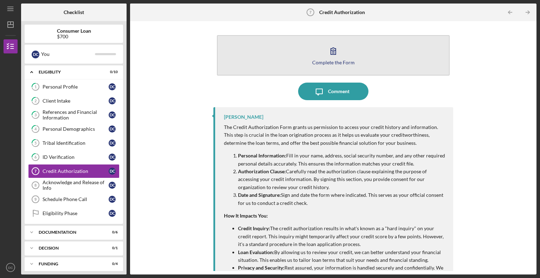
click at [339, 57] on icon "button" at bounding box center [333, 51] width 18 height 18
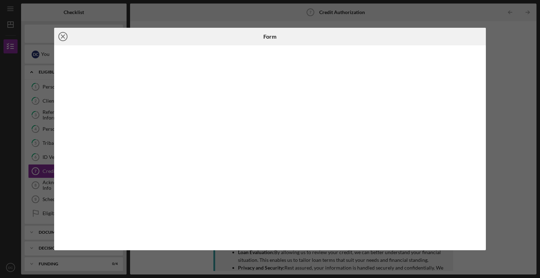
click at [64, 38] on line at bounding box center [63, 37] width 4 height 4
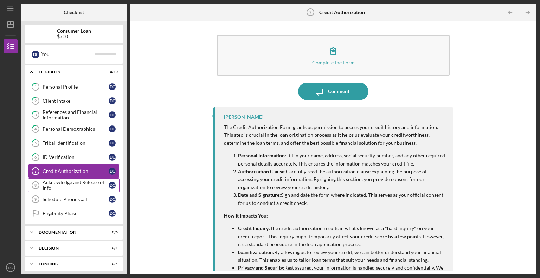
click at [62, 188] on div "Acknowledge and Release of Info" at bounding box center [76, 185] width 66 height 11
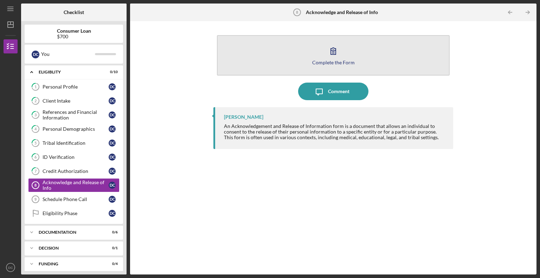
click at [322, 50] on button "Complete the Form Form" at bounding box center [333, 55] width 233 height 40
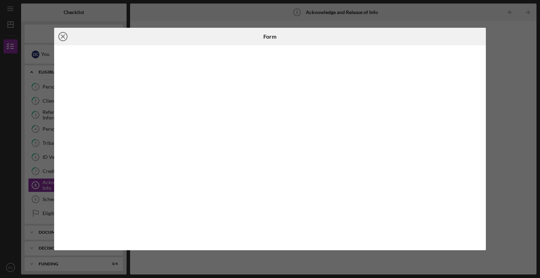
click at [63, 35] on icon "Icon/Close" at bounding box center [63, 37] width 18 height 18
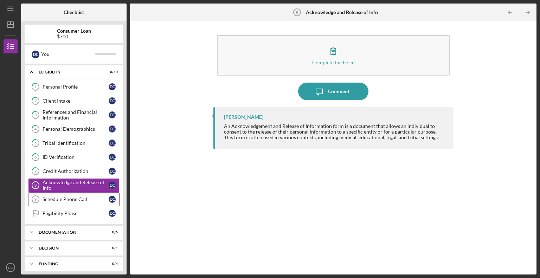
click at [68, 194] on link "Schedule Phone Call 9 Schedule Phone Call D C" at bounding box center [73, 199] width 91 height 14
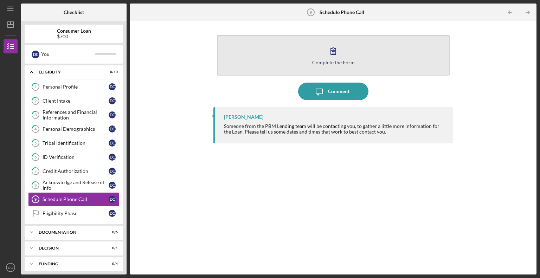
click at [331, 52] on icon "button" at bounding box center [333, 51] width 5 height 7
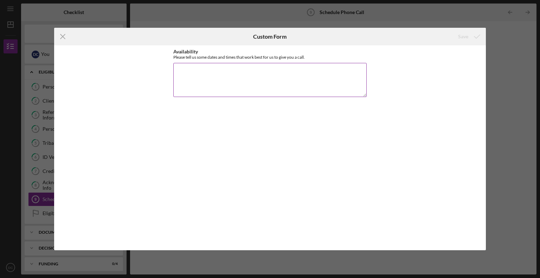
click at [245, 83] on textarea "Availability" at bounding box center [269, 80] width 193 height 34
type textarea "I am available from 4pm-5pm today for a phone call. I am also available tomorro…"
click at [466, 33] on div "Save" at bounding box center [463, 37] width 10 height 14
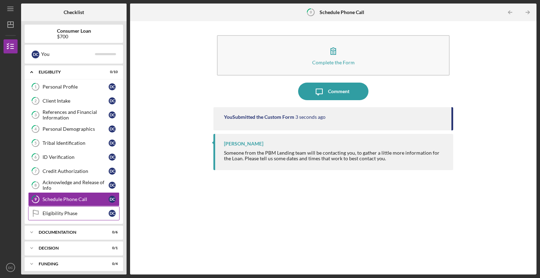
click at [66, 213] on div "Eligibility Phase" at bounding box center [76, 214] width 66 height 6
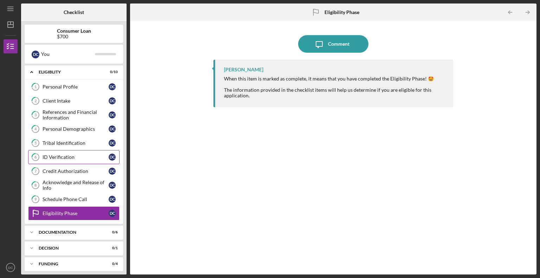
scroll to position [18, 0]
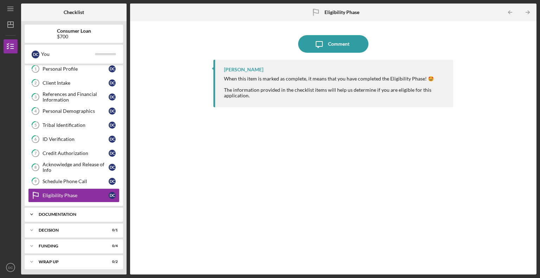
click at [70, 209] on div "Icon/Expander Documentation 0 / 6" at bounding box center [74, 214] width 98 height 14
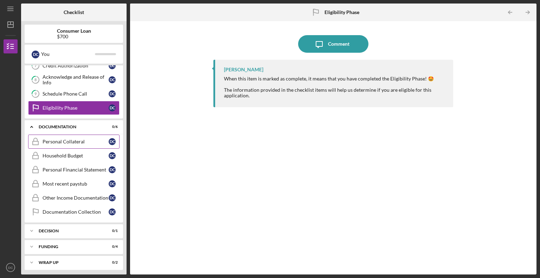
click at [62, 140] on div "Personal Collateral" at bounding box center [76, 142] width 66 height 6
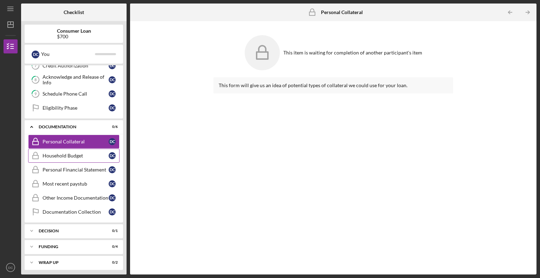
click at [65, 155] on div "Household Budget" at bounding box center [76, 156] width 66 height 6
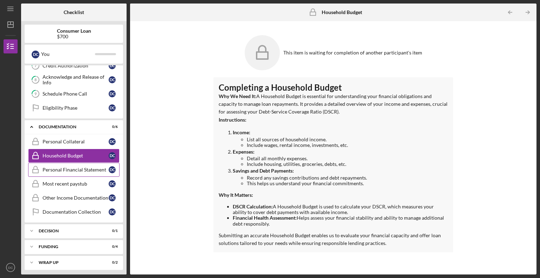
click at [68, 164] on link "Personal Financial Statement Personal Financial Statement D C" at bounding box center [73, 170] width 91 height 14
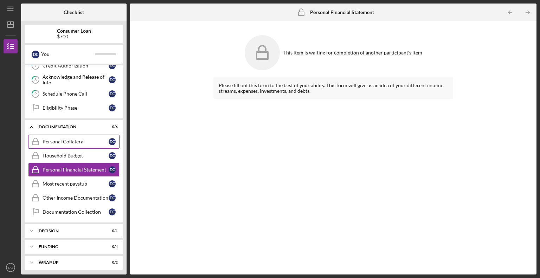
click at [56, 136] on link "Personal Collateral Personal Collateral D C" at bounding box center [73, 142] width 91 height 14
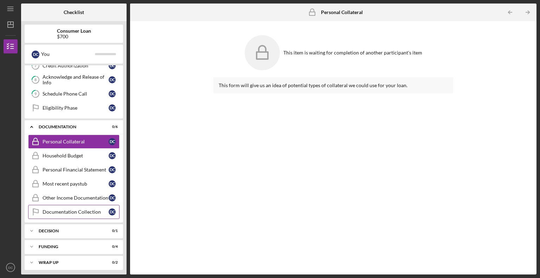
click at [79, 205] on link "Documentation Collection Documentation Collection D C" at bounding box center [73, 212] width 91 height 14
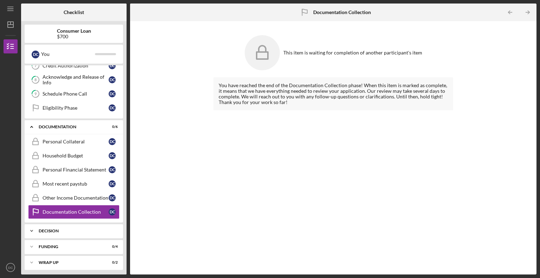
click at [72, 229] on div "Decision" at bounding box center [77, 231] width 76 height 4
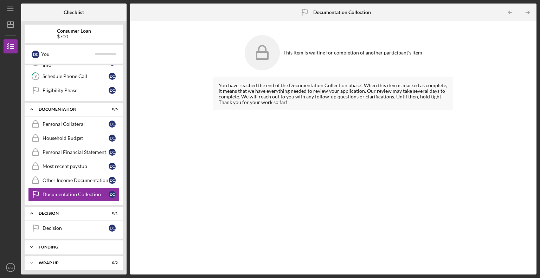
click at [74, 241] on div "Icon/Expander Funding 0 / 4" at bounding box center [74, 247] width 98 height 14
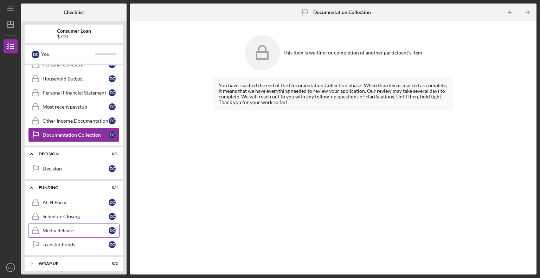
click at [69, 228] on div "Media Release" at bounding box center [76, 231] width 66 height 6
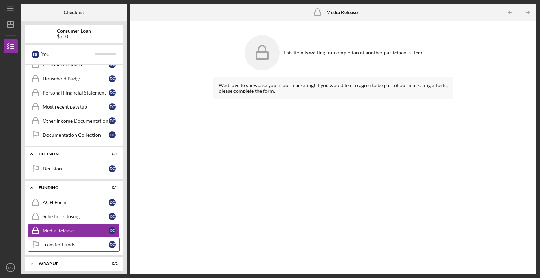
click at [65, 245] on link "Transfer Funds Transfer Funds D C" at bounding box center [73, 245] width 91 height 14
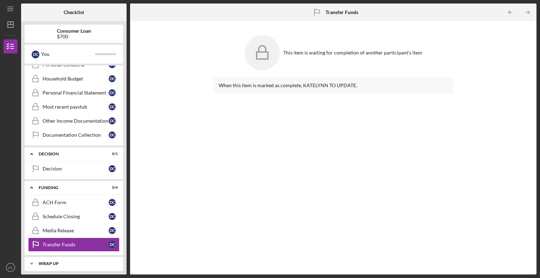
click at [70, 264] on div "Icon/Expander Wrap up 0 / 2" at bounding box center [74, 264] width 98 height 14
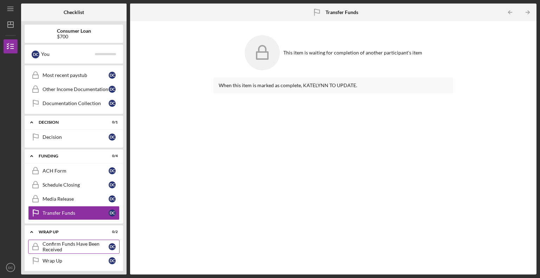
click at [65, 242] on div "Confirm Funds Have Been Received" at bounding box center [76, 246] width 66 height 11
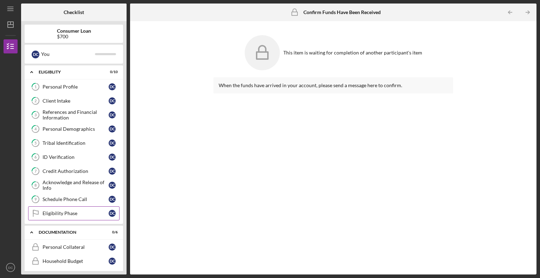
click at [67, 209] on link "Eligibility Phase Eligibility Phase D C" at bounding box center [73, 213] width 91 height 14
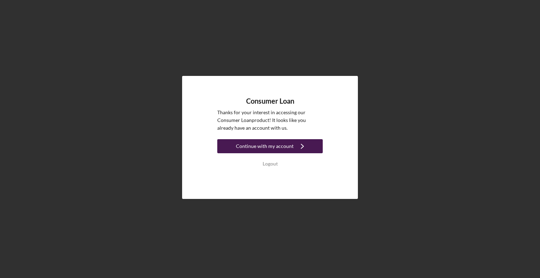
click at [308, 147] on icon "Icon/Navigate" at bounding box center [302, 146] width 18 height 18
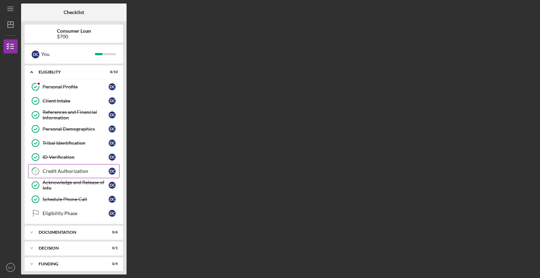
scroll to position [18, 0]
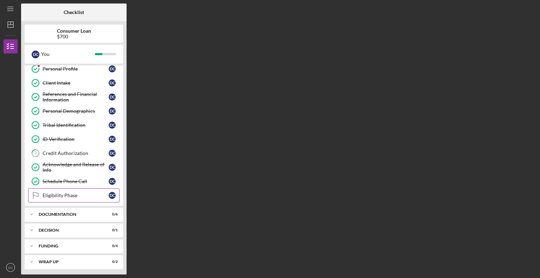
click at [60, 193] on div "Eligibility Phase" at bounding box center [76, 196] width 66 height 6
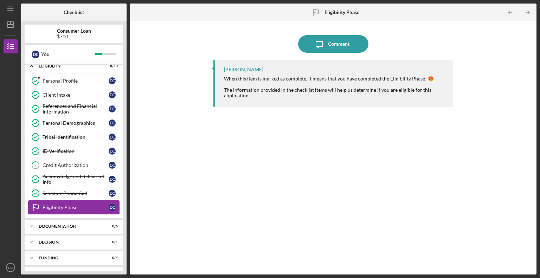
scroll to position [18, 0]
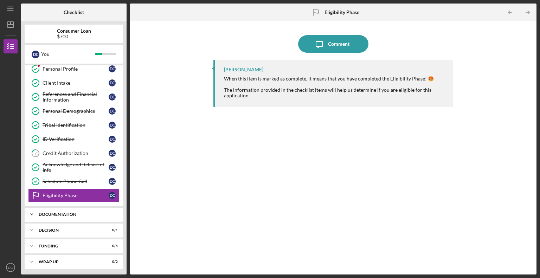
click at [53, 210] on div "Icon/Expander Documentation 0 / 6" at bounding box center [74, 214] width 98 height 14
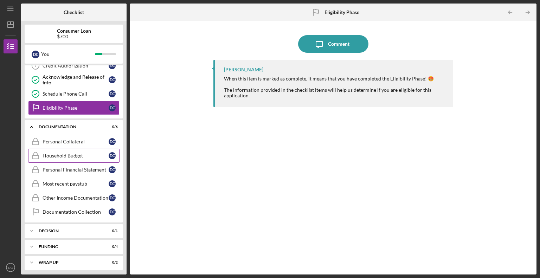
scroll to position [0, 0]
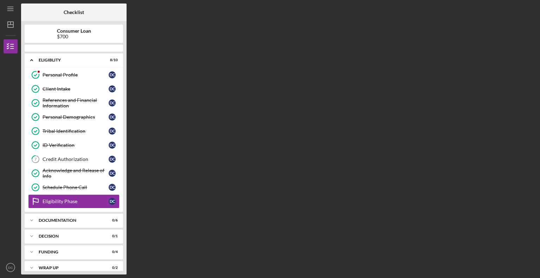
scroll to position [6, 0]
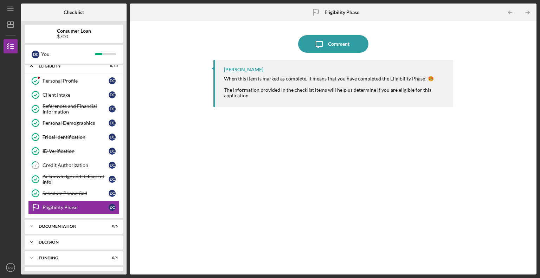
click at [67, 238] on div "Icon/Expander Decision 0 / 1" at bounding box center [74, 242] width 98 height 14
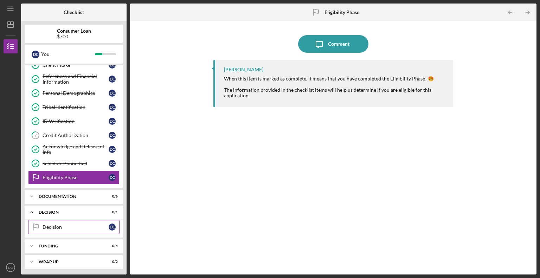
click at [69, 225] on div "Decision" at bounding box center [76, 227] width 66 height 6
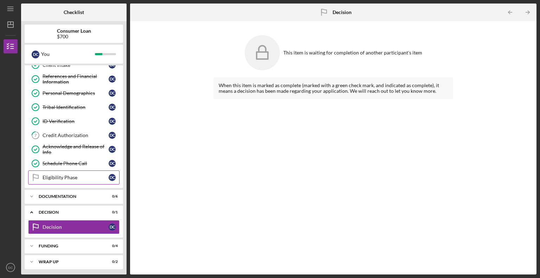
click at [69, 172] on link "Eligibility Phase Eligibility Phase D C" at bounding box center [73, 177] width 91 height 14
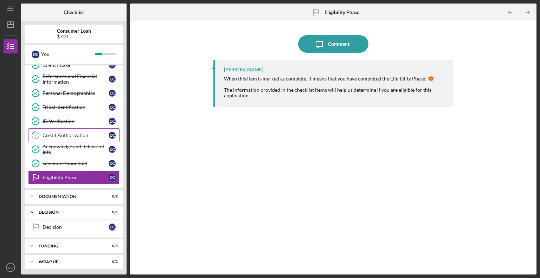
click at [63, 137] on link "7 Credit Authorization D C" at bounding box center [73, 135] width 91 height 14
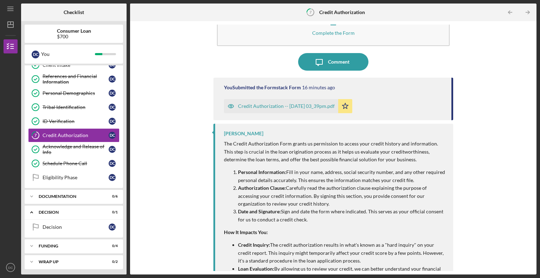
scroll to position [69, 0]
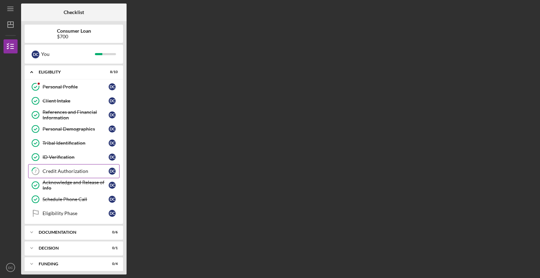
click at [56, 169] on div "Credit Authorization" at bounding box center [76, 171] width 66 height 6
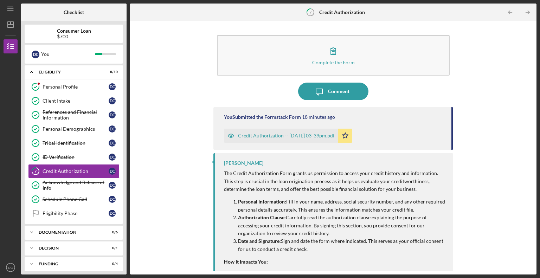
click at [293, 133] on div "Credit Authorization -- 2025-08-27 03_39pm.pdf" at bounding box center [286, 136] width 97 height 6
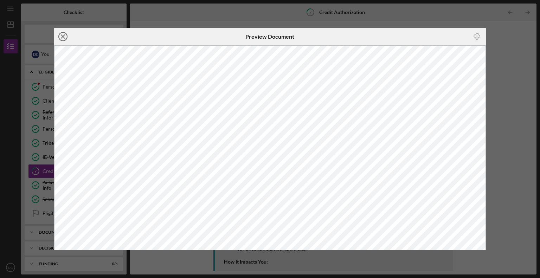
click at [63, 39] on icon "Icon/Close" at bounding box center [63, 37] width 18 height 18
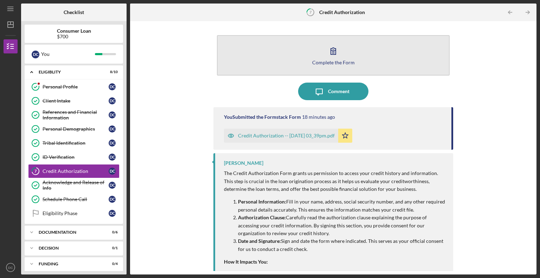
click at [336, 56] on icon "button" at bounding box center [333, 51] width 18 height 18
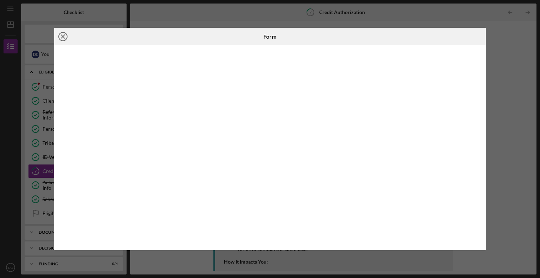
click at [61, 37] on line at bounding box center [63, 37] width 4 height 4
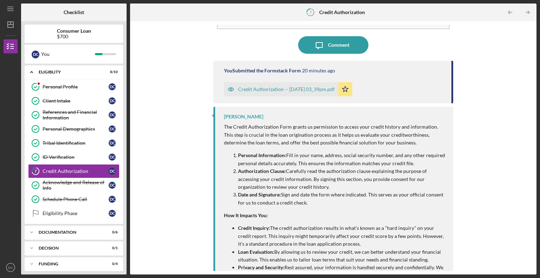
scroll to position [69, 0]
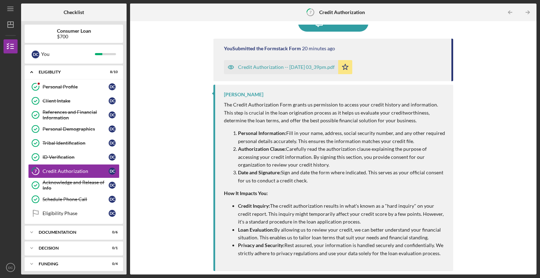
click at [352, 67] on icon "Icon/Star" at bounding box center [345, 67] width 14 height 14
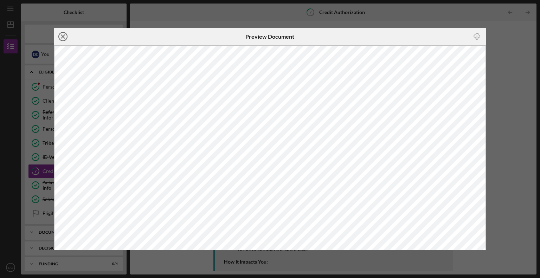
click at [64, 39] on icon "Icon/Close" at bounding box center [63, 37] width 18 height 18
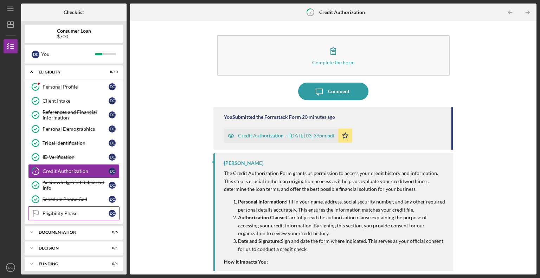
click at [83, 211] on div "Eligibility Phase" at bounding box center [76, 214] width 66 height 6
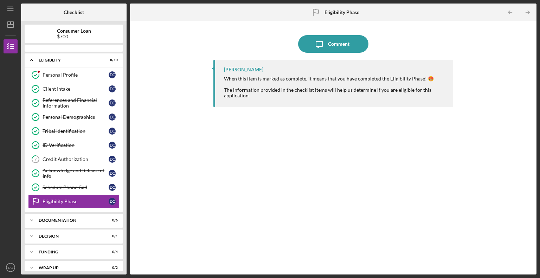
scroll to position [6, 0]
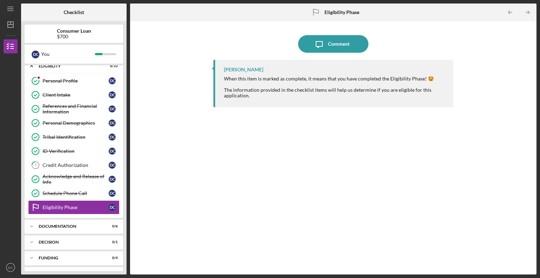
click at [202, 143] on div "Icon/Message Comment [PERSON_NAME] When this item is marked as complete, it mea…" at bounding box center [333, 148] width 399 height 246
click at [223, 75] on div "[PERSON_NAME] When this item is marked as complete, it means that you have comp…" at bounding box center [333, 83] width 240 height 47
drag, startPoint x: 215, startPoint y: 67, endPoint x: 247, endPoint y: 71, distance: 31.8
click at [247, 71] on div "[PERSON_NAME] When this item is marked as complete, it means that you have comp…" at bounding box center [333, 83] width 240 height 47
click at [286, 79] on div "When this item is marked as complete, it means that you have completed the Elig…" at bounding box center [335, 87] width 222 height 22
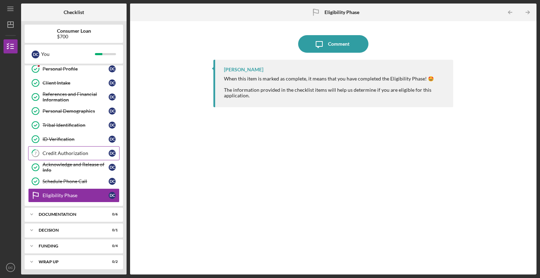
scroll to position [0, 0]
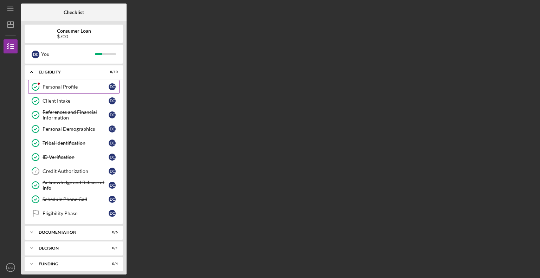
click at [78, 88] on div "Personal Profile" at bounding box center [76, 87] width 66 height 6
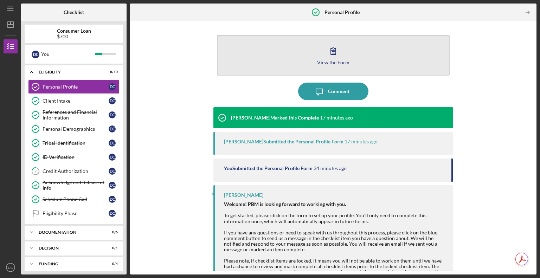
click at [329, 48] on icon "button" at bounding box center [333, 51] width 18 height 18
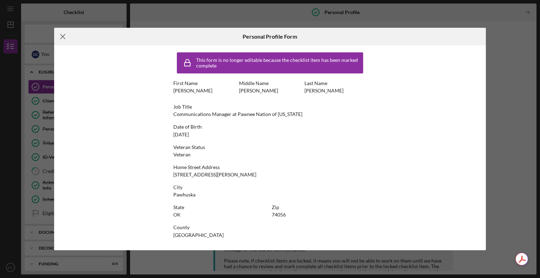
click at [62, 34] on icon "Icon/Menu Close" at bounding box center [63, 37] width 18 height 18
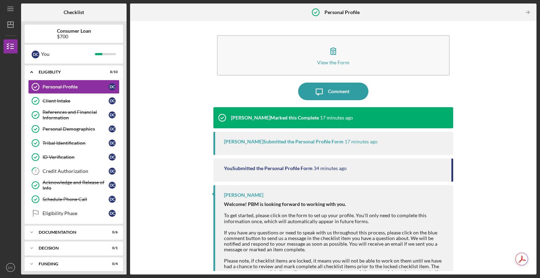
scroll to position [18, 0]
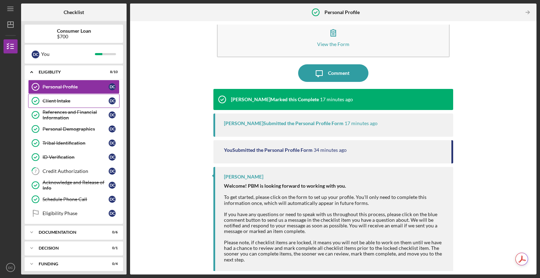
click at [77, 101] on div "Client Intake" at bounding box center [76, 101] width 66 height 6
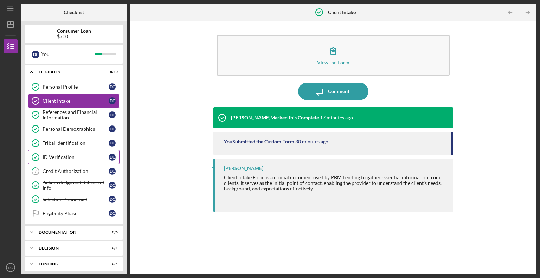
scroll to position [18, 0]
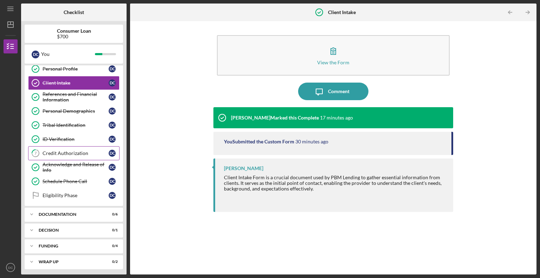
click at [69, 153] on div "Credit Authorization" at bounding box center [76, 153] width 66 height 6
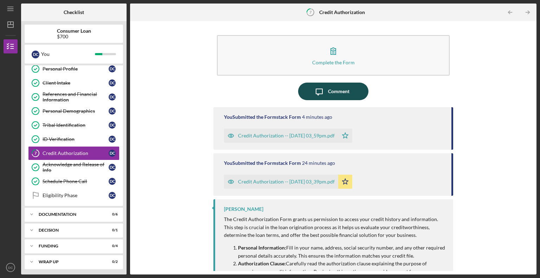
click at [330, 86] on div "Comment" at bounding box center [338, 92] width 21 height 18
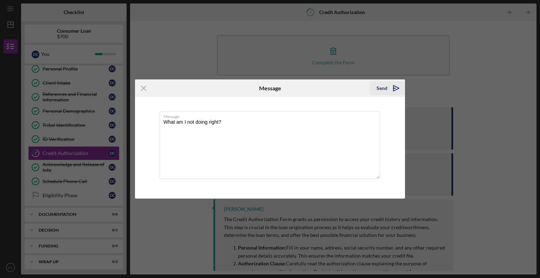
type textarea "What am I not doing right?"
click at [381, 88] on div "Send" at bounding box center [381, 88] width 11 height 14
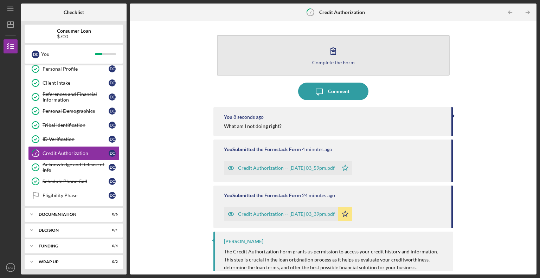
click at [334, 58] on icon "button" at bounding box center [333, 51] width 18 height 18
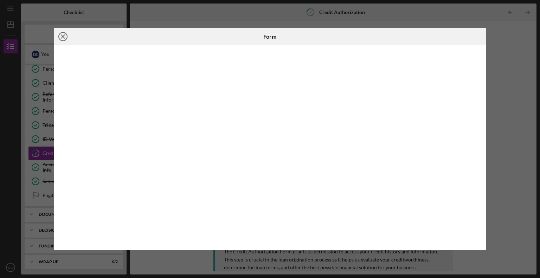
click at [67, 38] on circle at bounding box center [63, 36] width 8 height 8
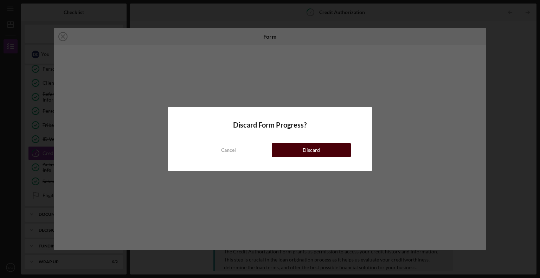
click at [298, 149] on button "Discard" at bounding box center [311, 150] width 79 height 14
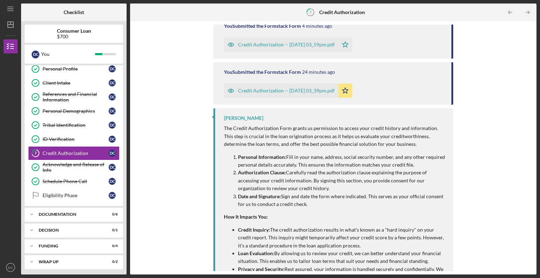
scroll to position [147, 0]
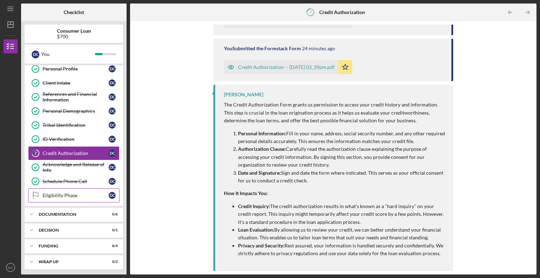
click at [57, 195] on div "Eligibility Phase" at bounding box center [76, 196] width 66 height 6
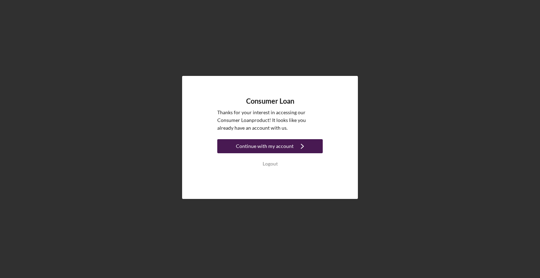
click at [245, 147] on div "Continue with my account" at bounding box center [265, 146] width 58 height 14
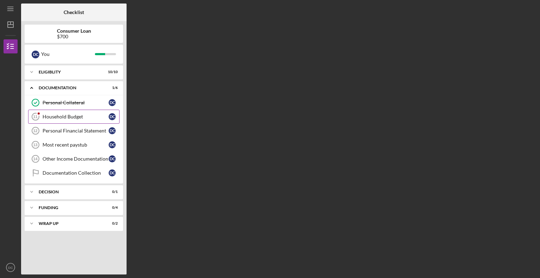
click at [86, 117] on div "Household Budget" at bounding box center [76, 117] width 66 height 6
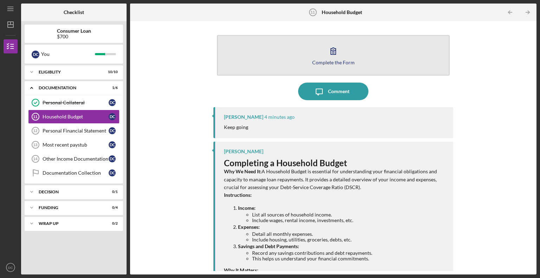
click at [329, 57] on icon "button" at bounding box center [333, 51] width 18 height 18
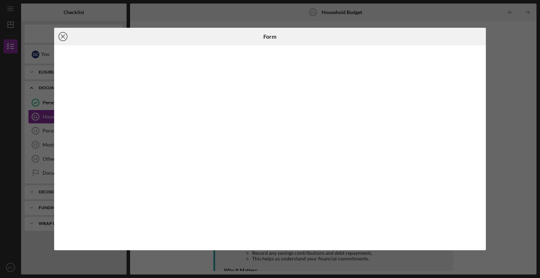
click at [64, 37] on icon "Icon/Close" at bounding box center [63, 37] width 18 height 18
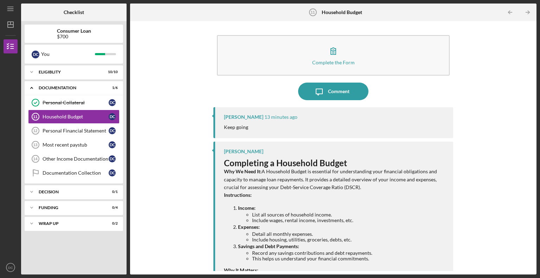
scroll to position [60, 0]
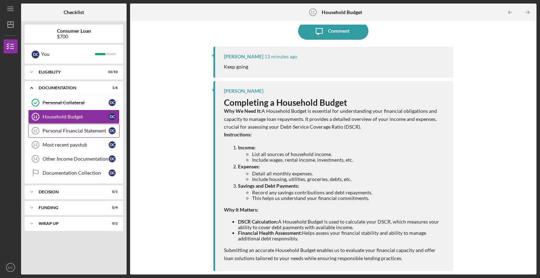
click at [59, 130] on div "Personal Financial Statement" at bounding box center [76, 131] width 66 height 6
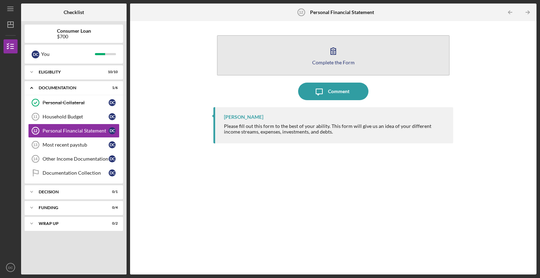
click at [323, 57] on button "Complete the Form Form" at bounding box center [333, 55] width 233 height 40
